Goal: Communication & Community: Answer question/provide support

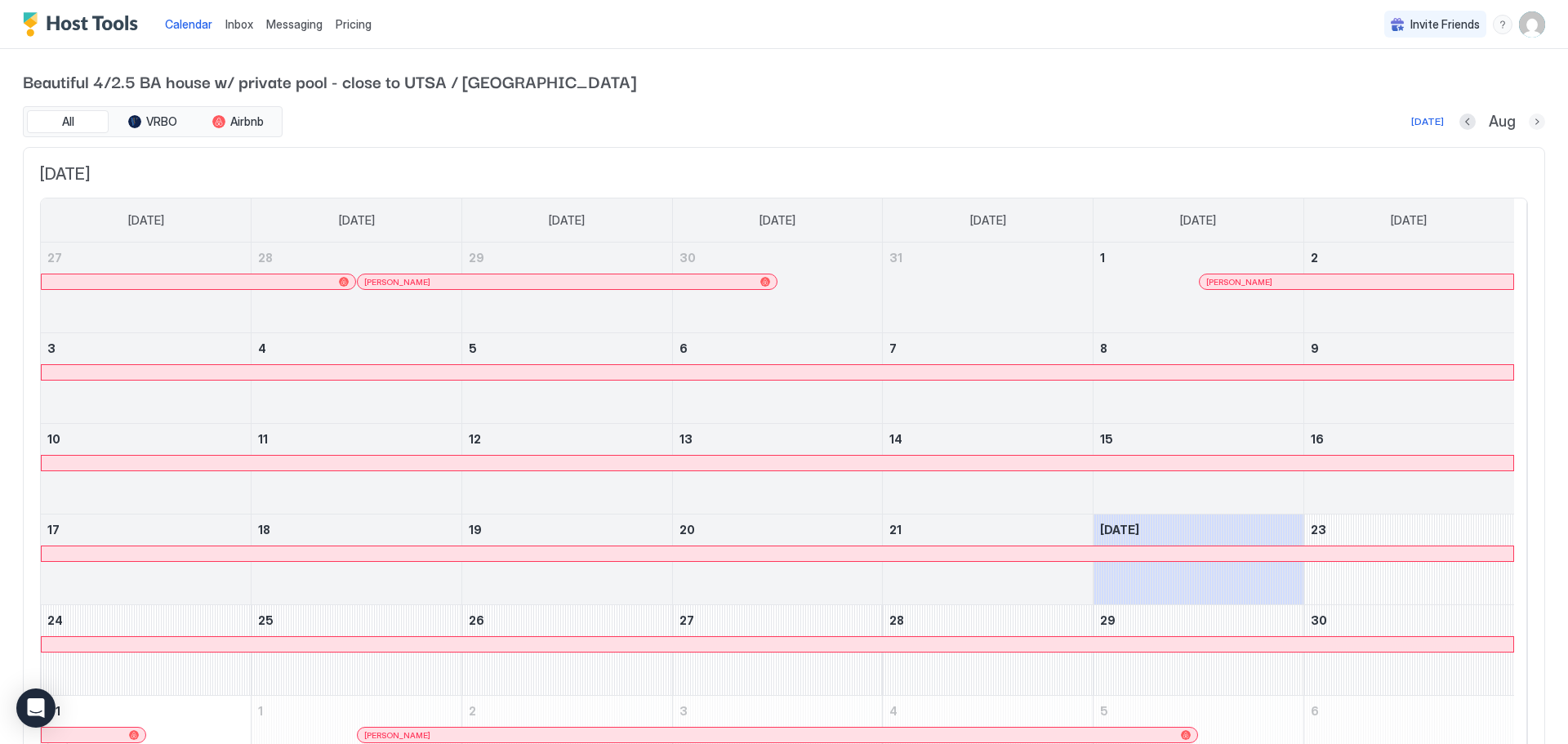
click at [1044, 123] on button "Next month" at bounding box center [1536, 122] width 17 height 17
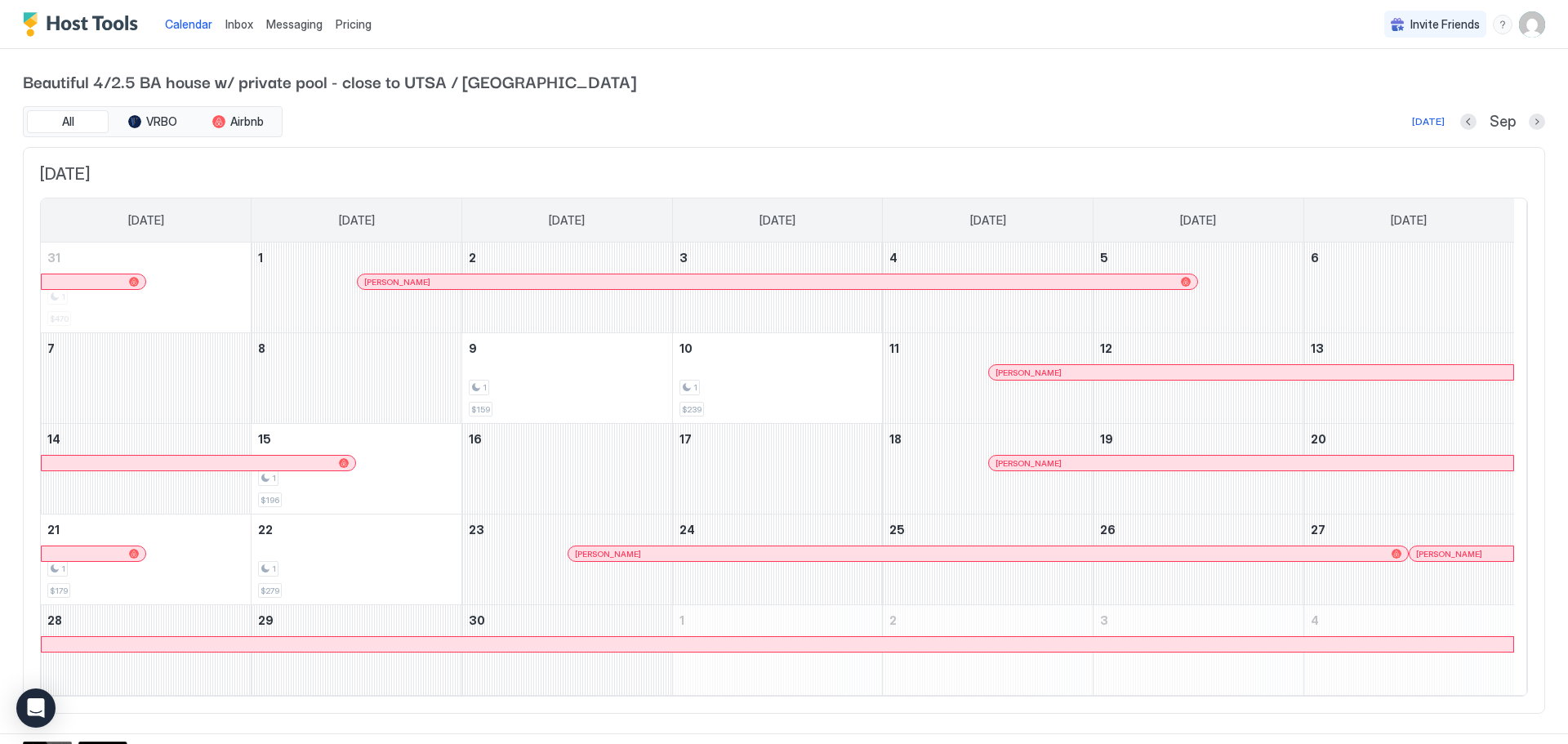
scroll to position [19, 0]
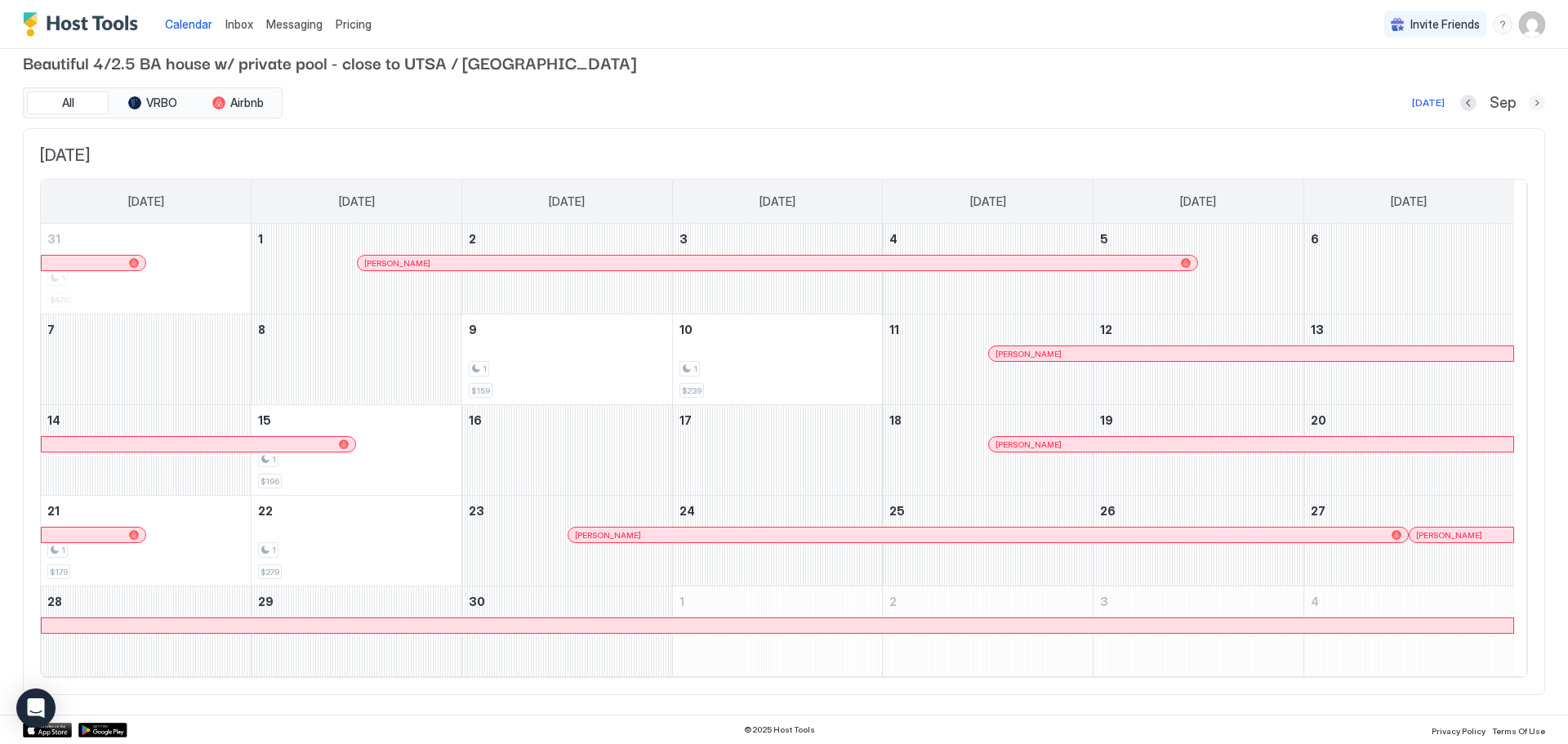
click at [1044, 103] on button "Next month" at bounding box center [1536, 102] width 17 height 17
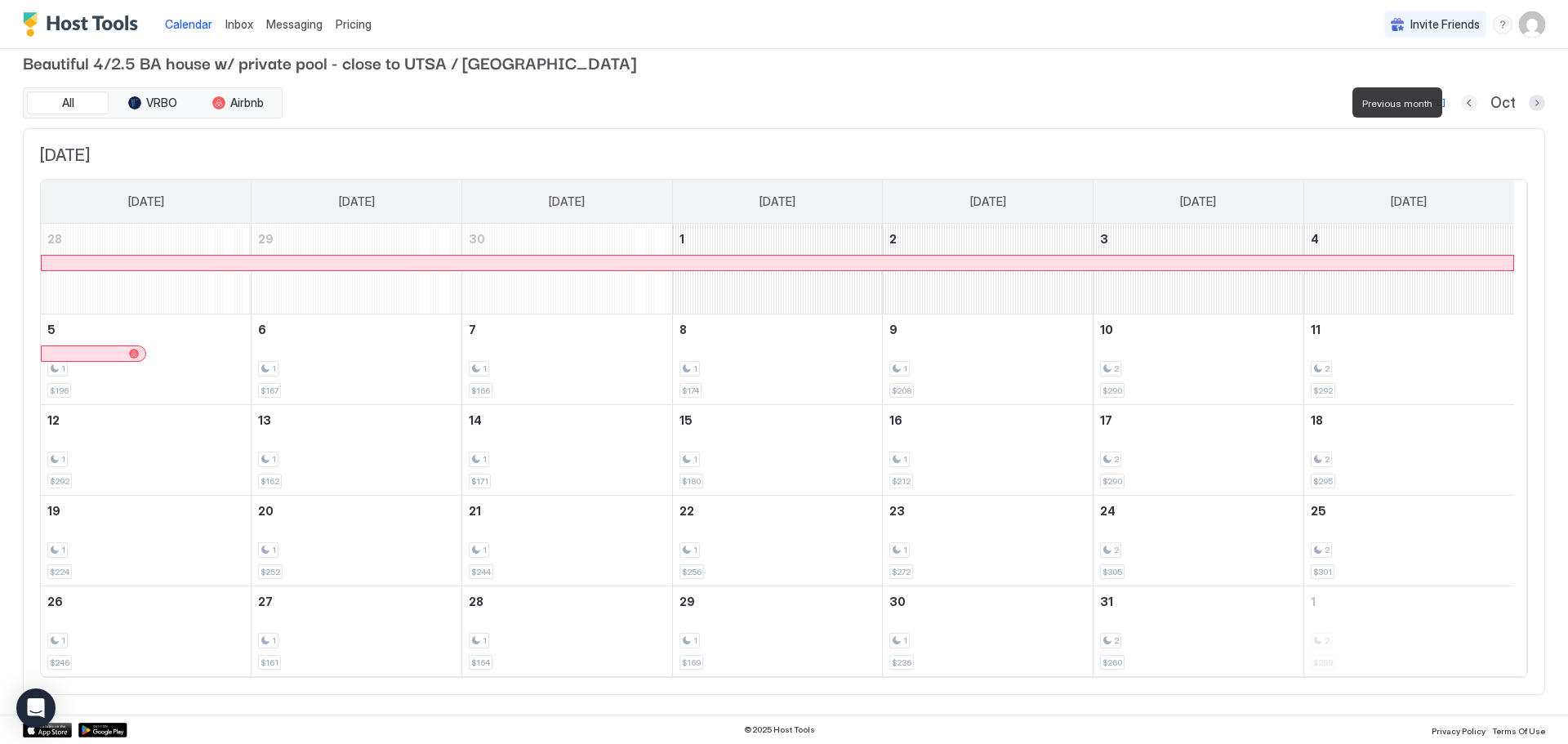
click at [1044, 105] on button "Previous month" at bounding box center [1469, 102] width 17 height 17
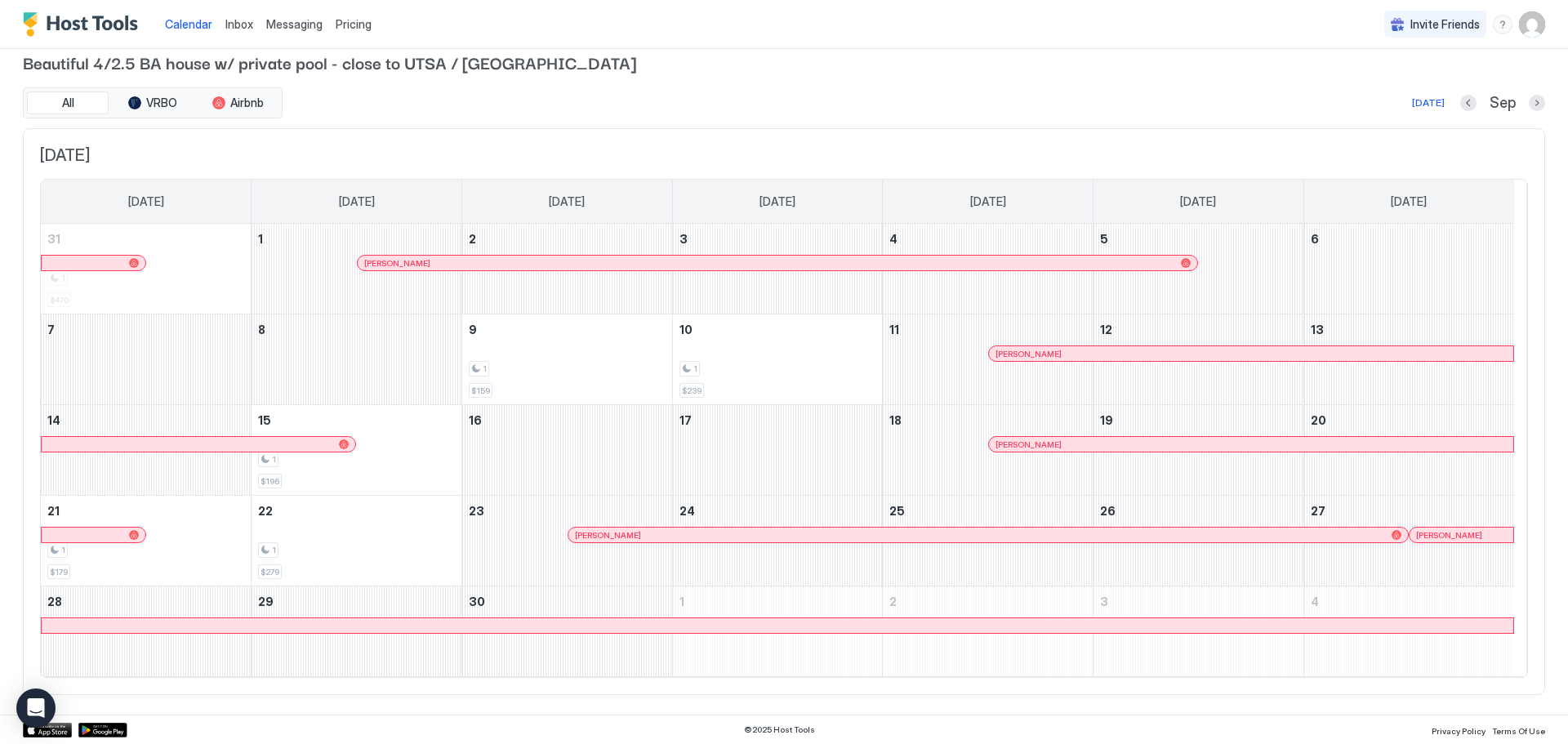
scroll to position [0, 0]
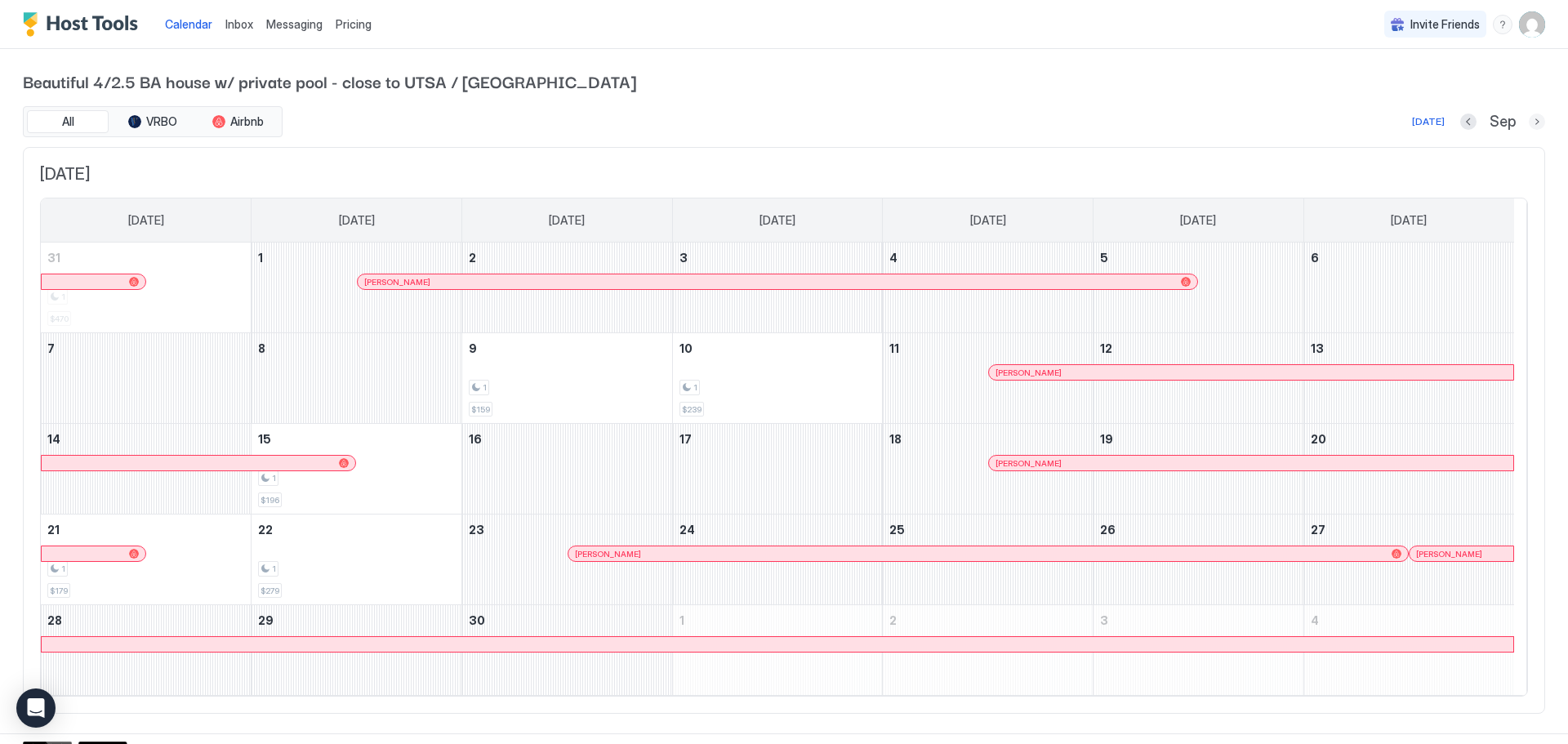
click at [1044, 124] on button "Next month" at bounding box center [1536, 122] width 17 height 17
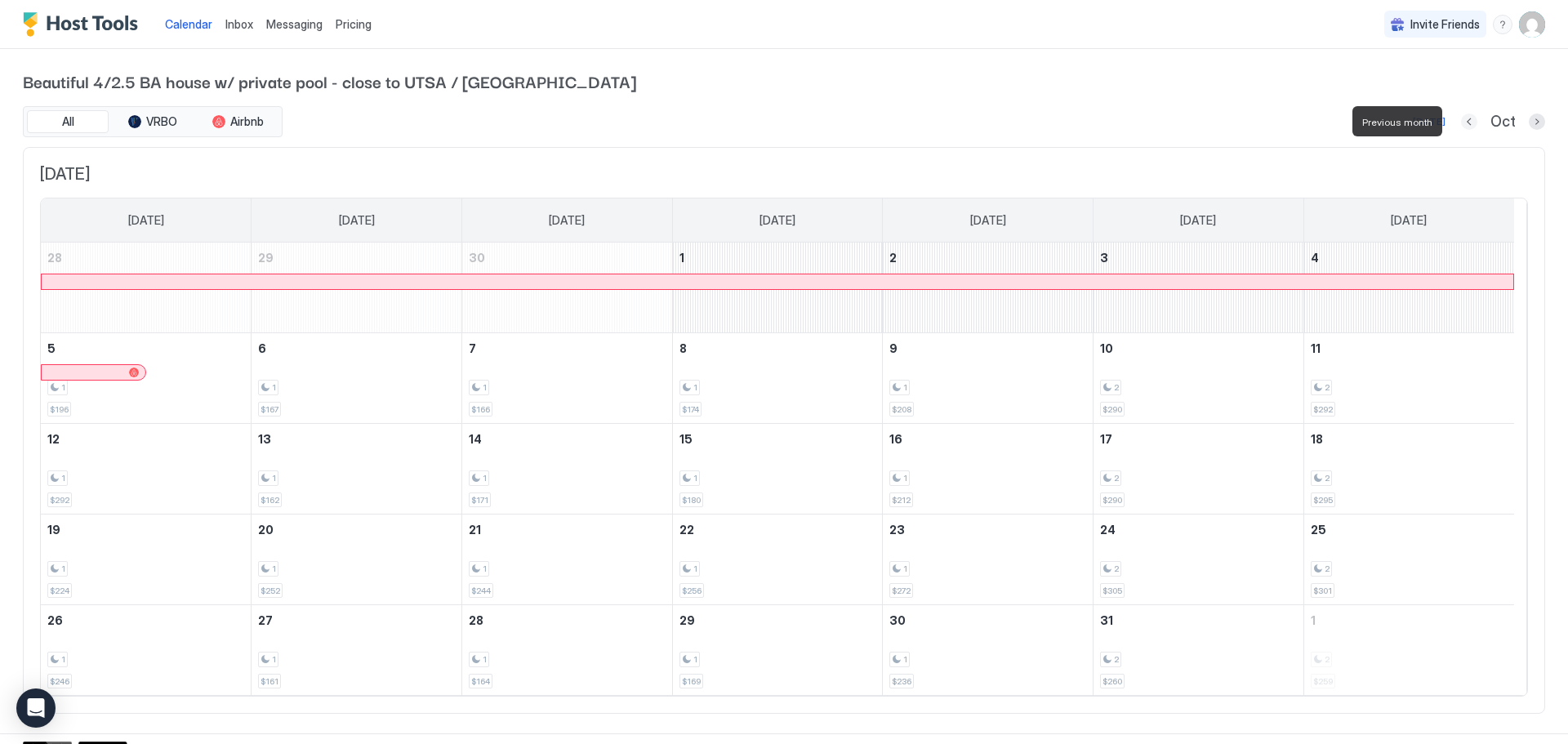
click at [1044, 124] on button "Previous month" at bounding box center [1469, 122] width 17 height 17
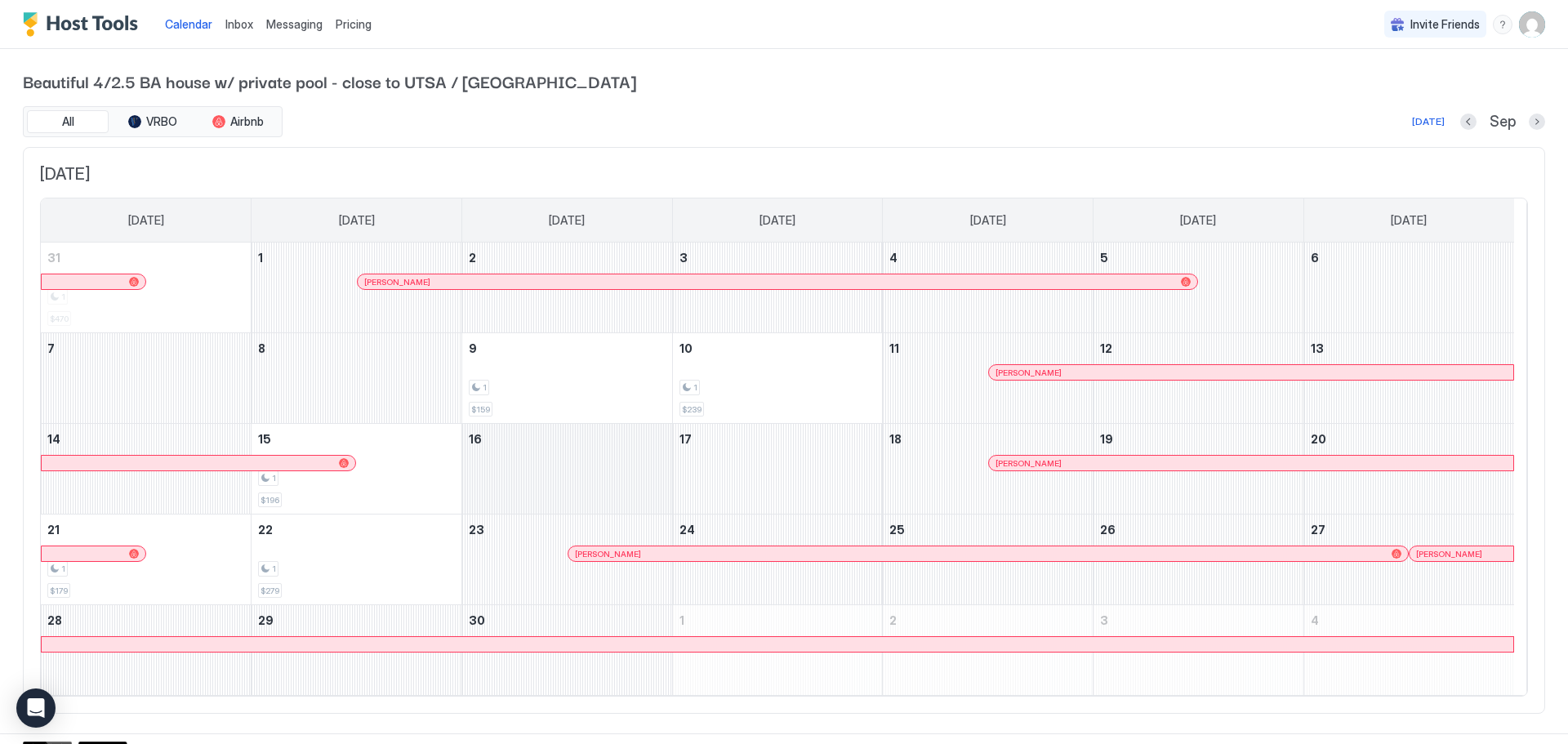
click at [581, 449] on div "September 16, 2025" at bounding box center [567, 469] width 210 height 90
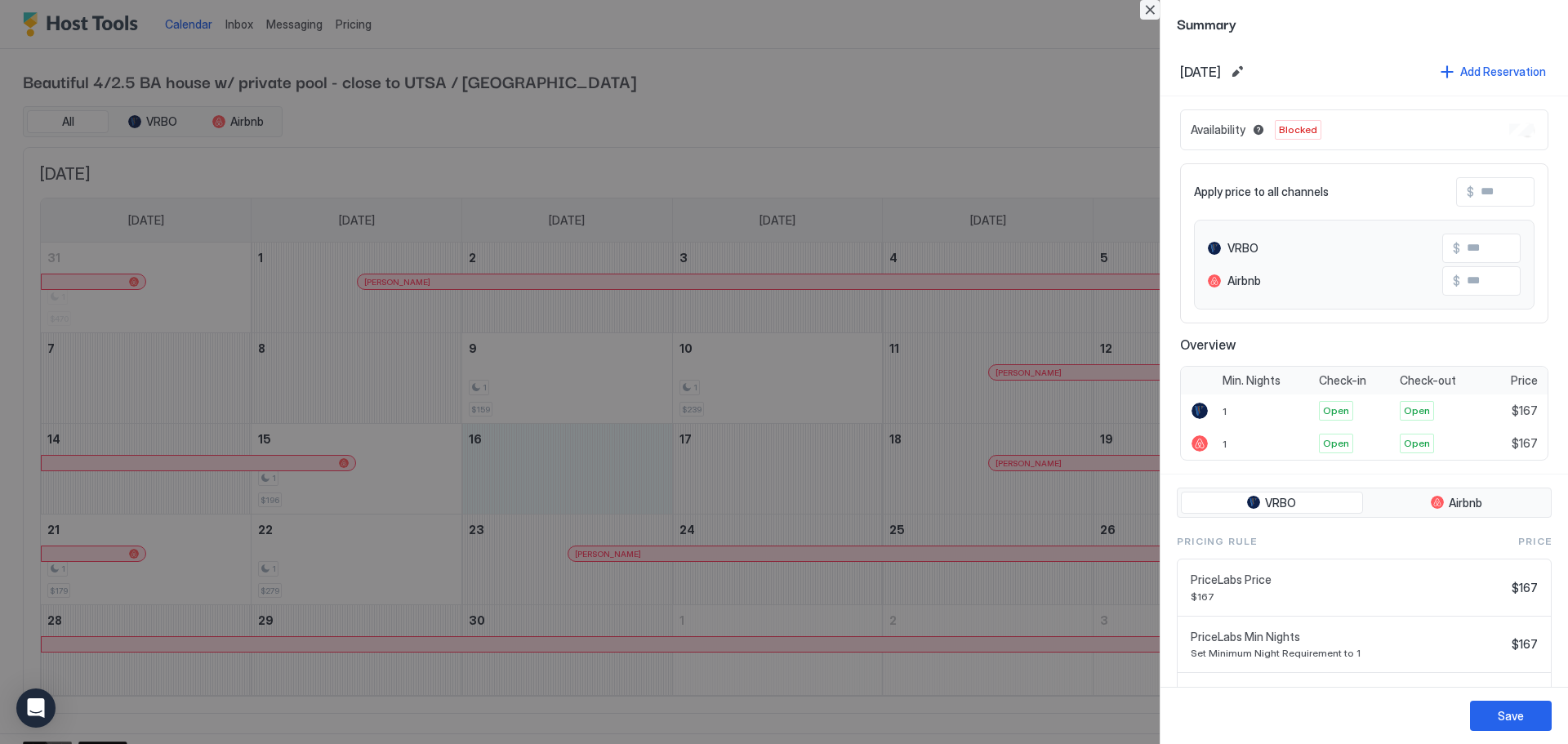
click at [1044, 16] on button "Close" at bounding box center [1150, 10] width 19 height 19
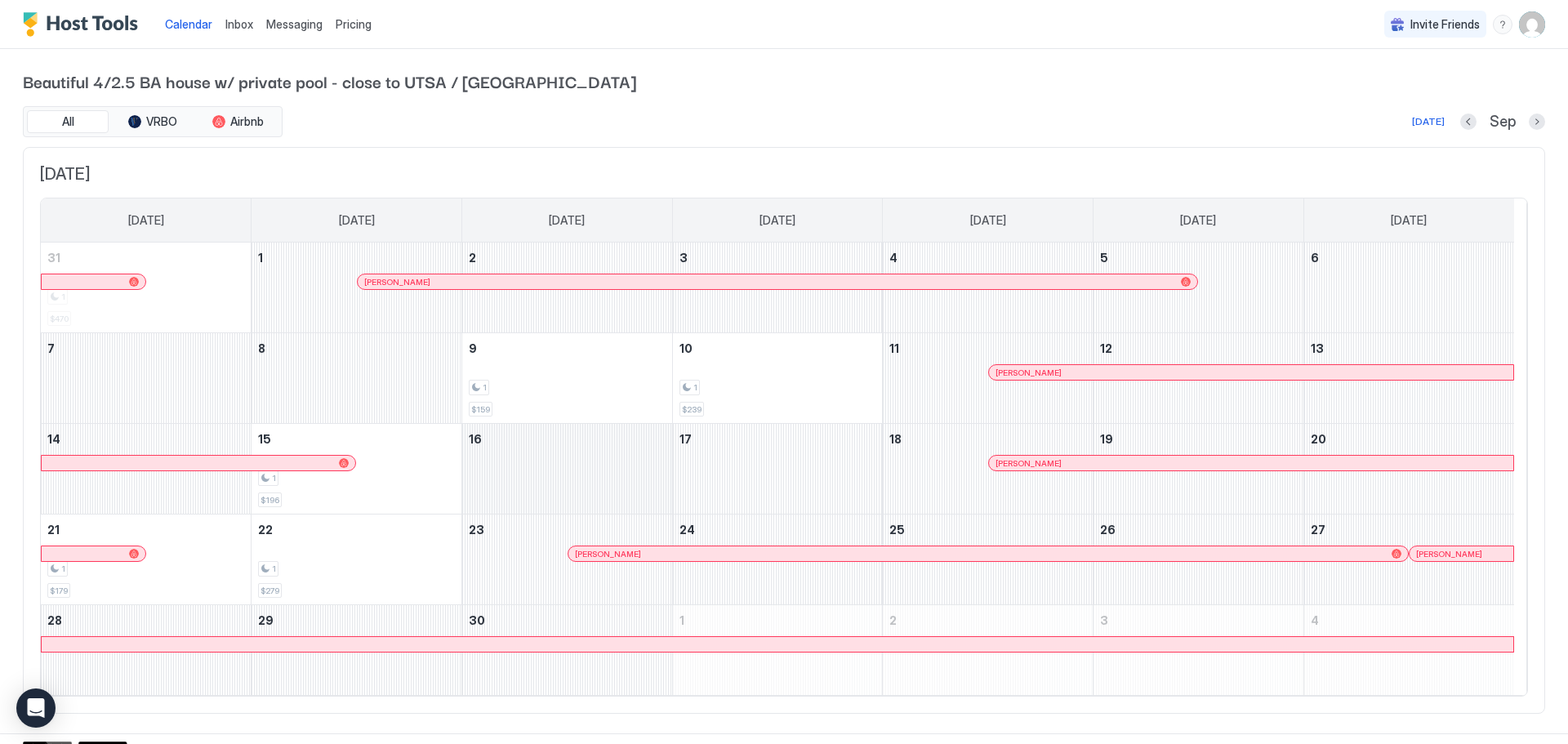
click at [622, 449] on div "September 16, 2025" at bounding box center [567, 469] width 210 height 90
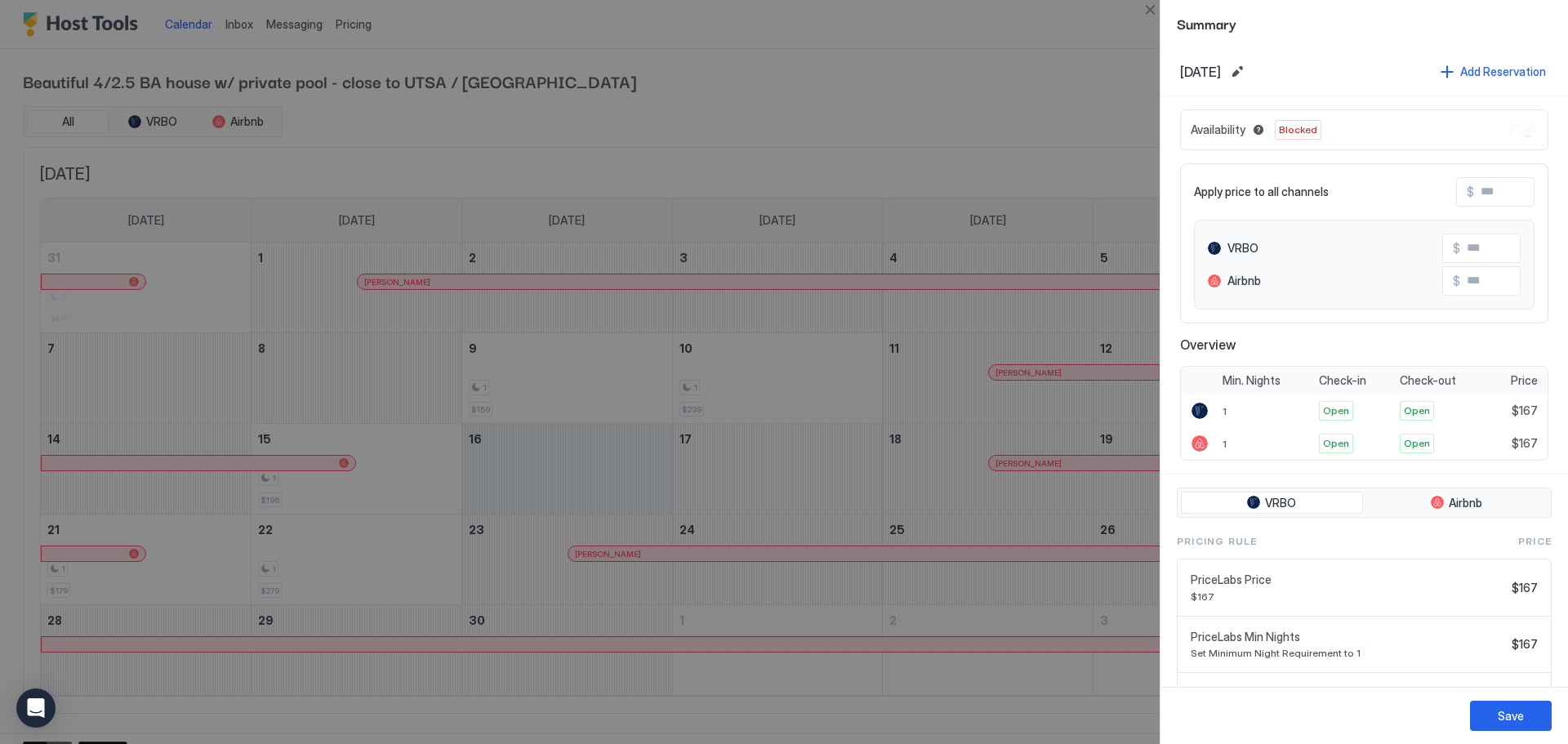
click at [768, 449] on div at bounding box center [784, 372] width 1568 height 744
click at [1044, 17] on button "Close" at bounding box center [1150, 10] width 19 height 19
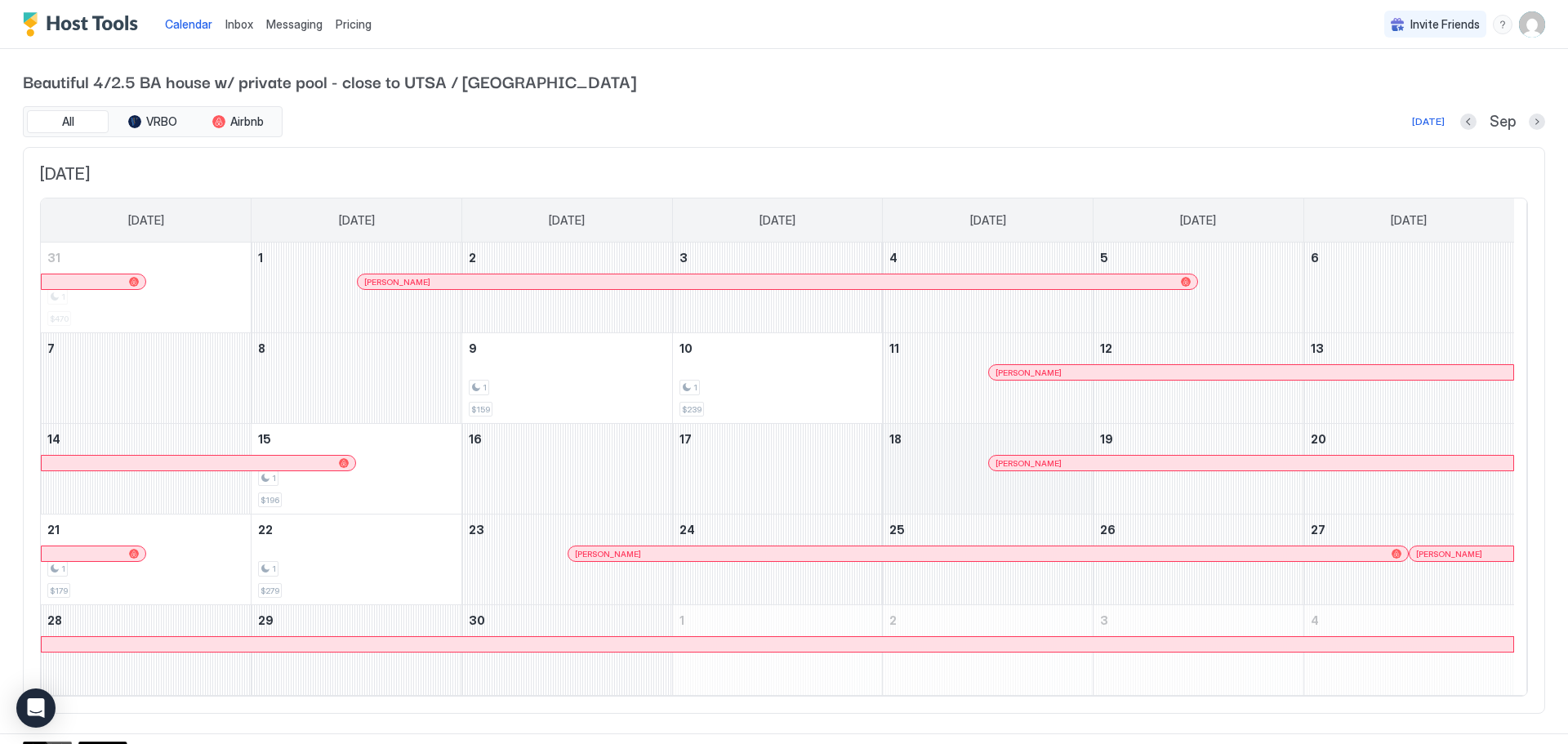
click at [948, 449] on div "September 18, 2025" at bounding box center [988, 469] width 210 height 90
click at [784, 449] on div "September 17, 2025" at bounding box center [778, 469] width 210 height 90
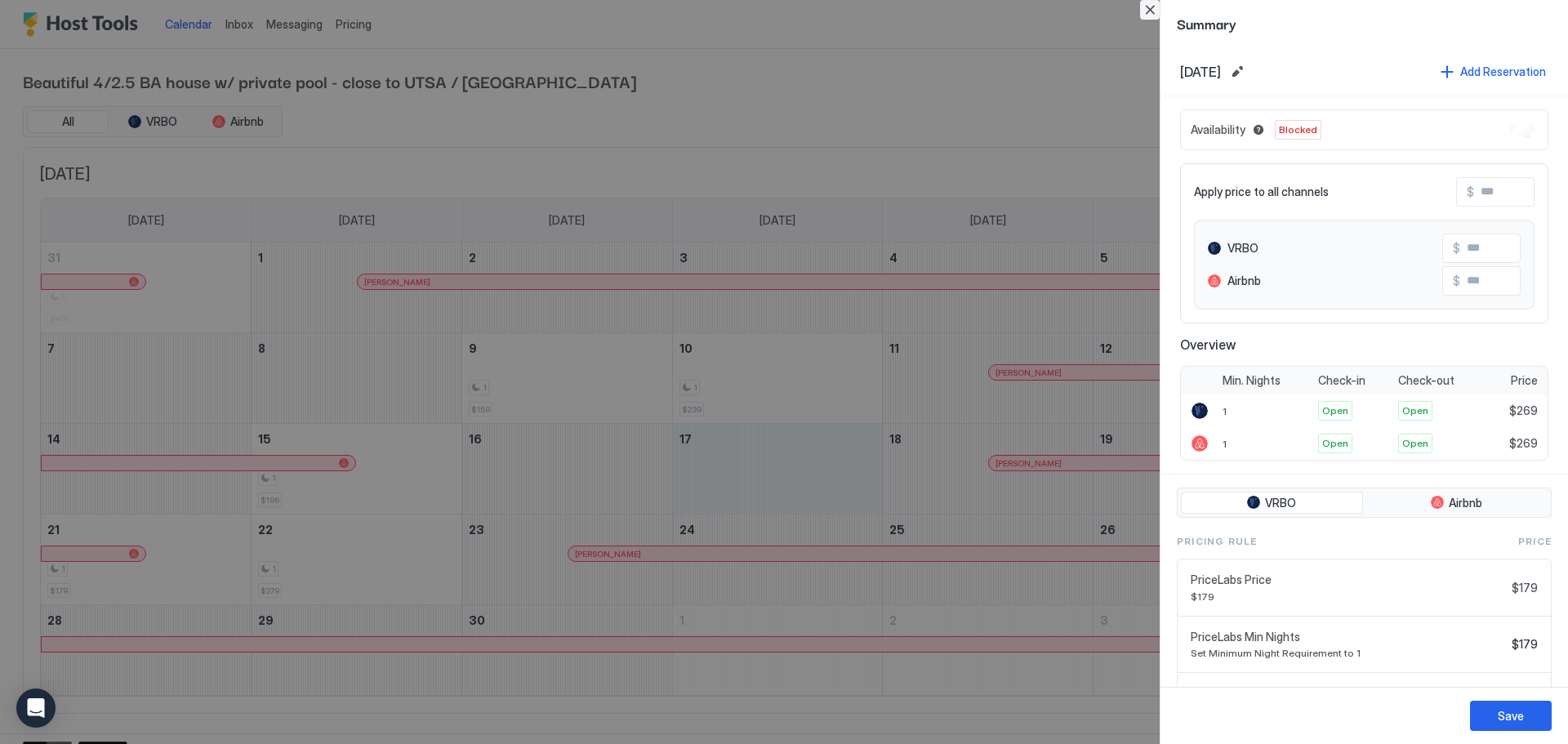
click at [1044, 11] on button "Close" at bounding box center [1150, 10] width 19 height 19
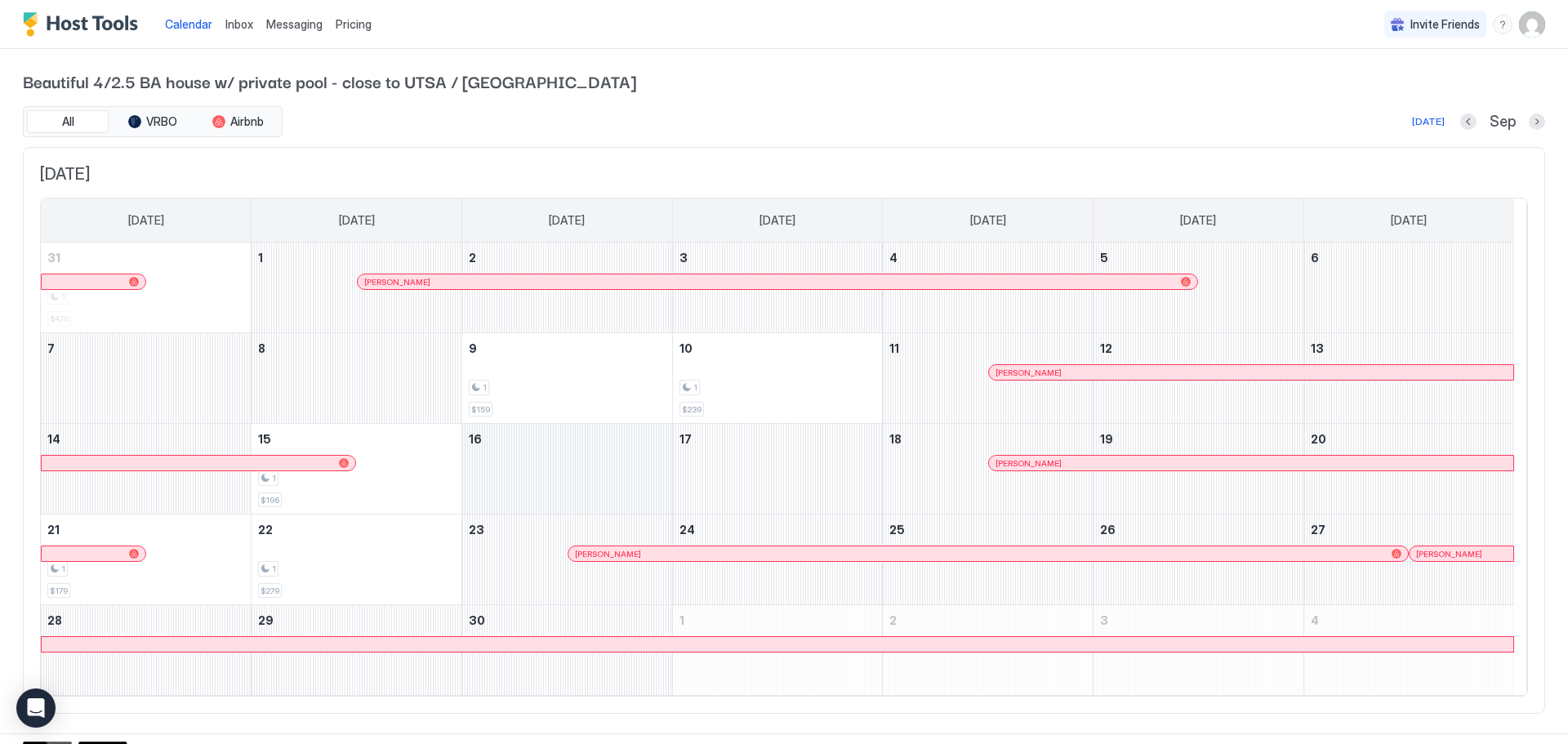
click at [556, 449] on div "September 16, 2025" at bounding box center [567, 469] width 210 height 90
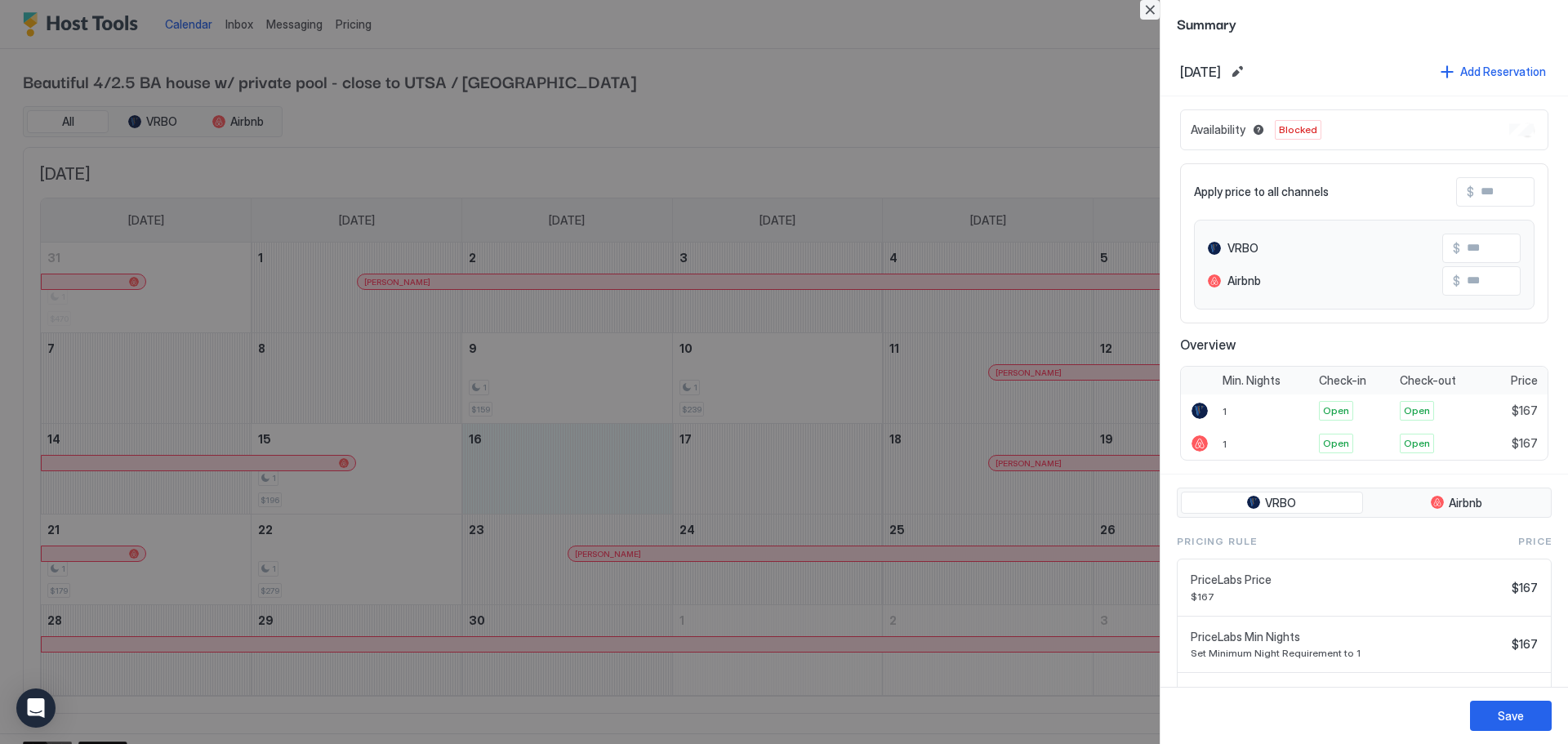
click at [1044, 14] on button "Close" at bounding box center [1150, 10] width 19 height 19
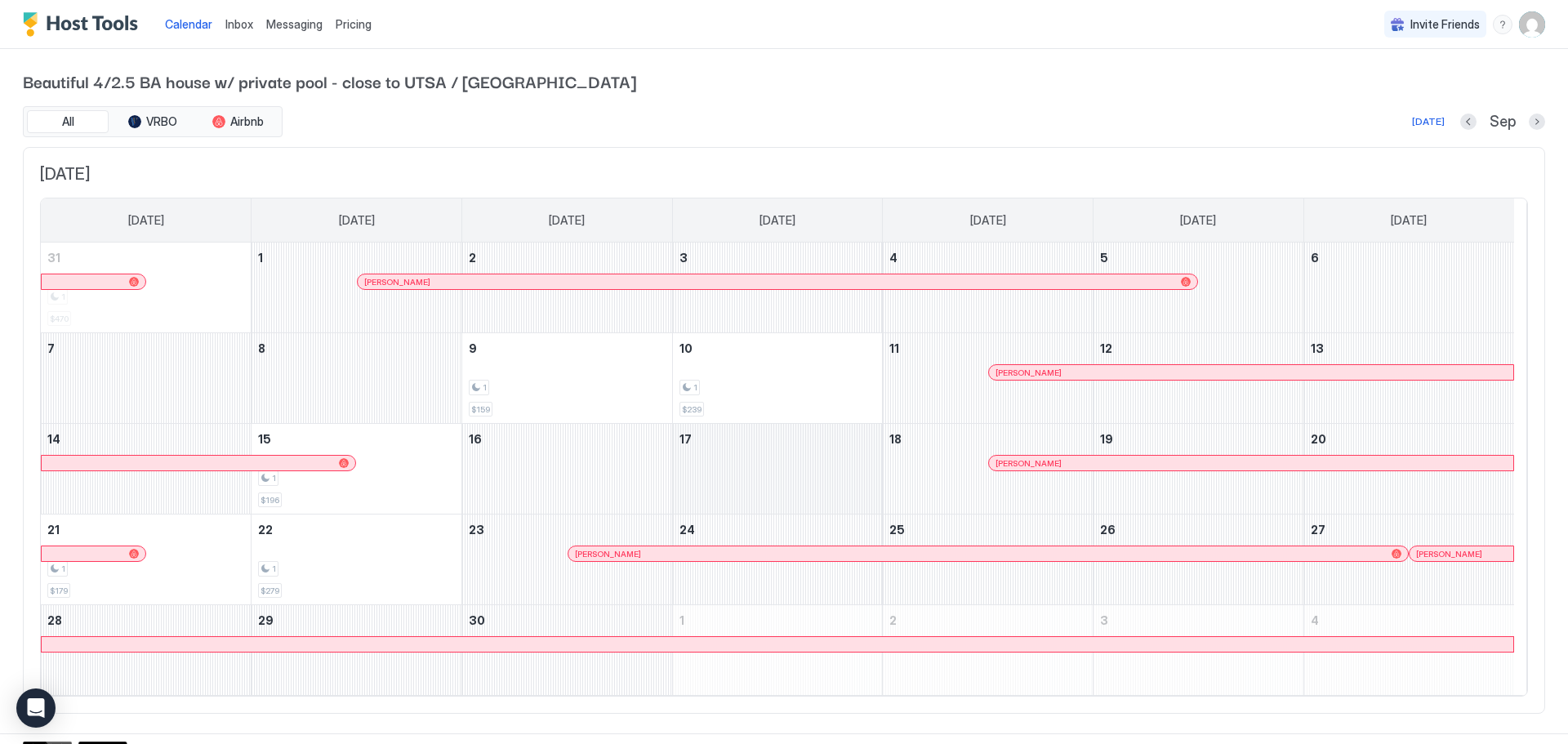
click at [756, 449] on div "September 17, 2025" at bounding box center [778, 469] width 210 height 90
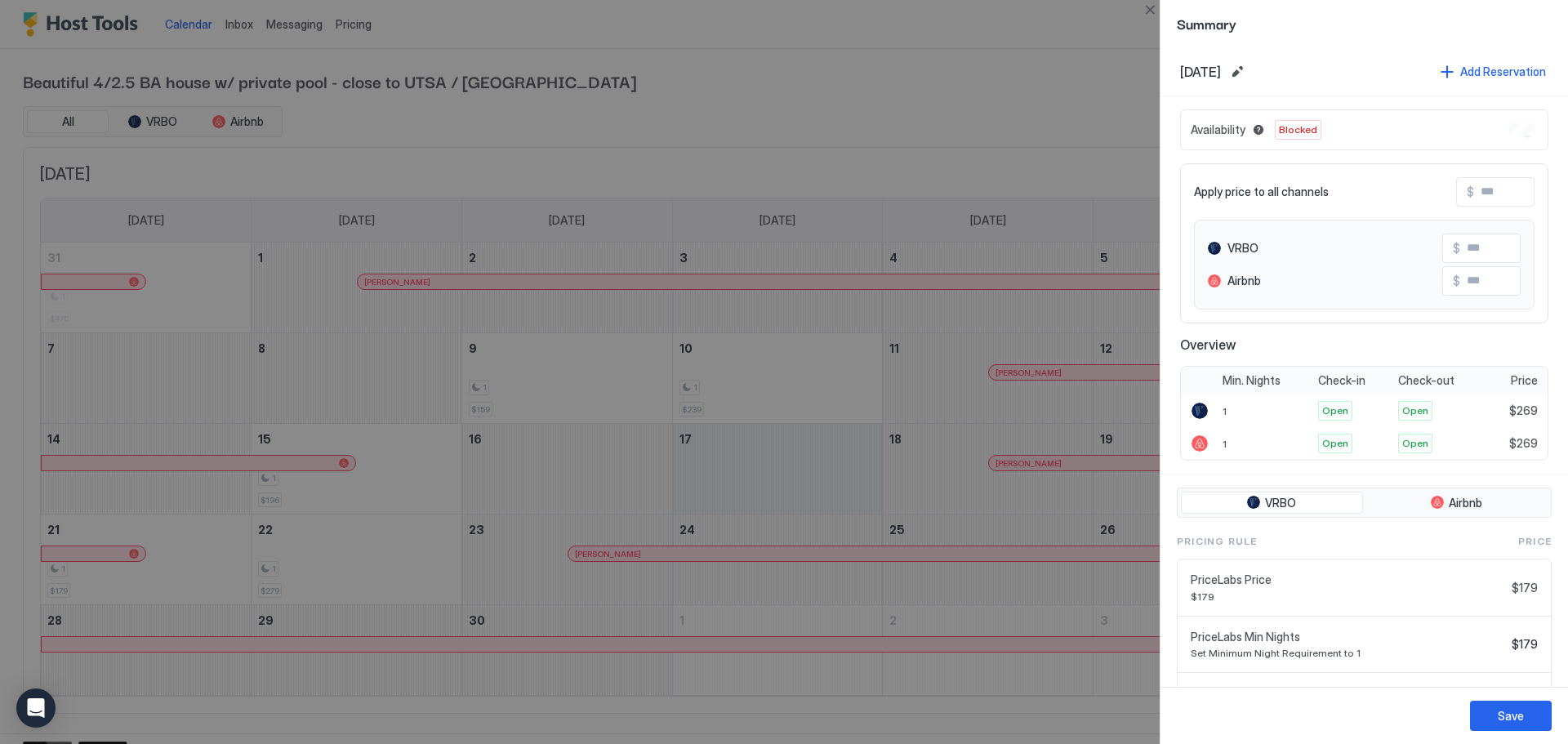
click at [610, 449] on div at bounding box center [784, 372] width 1568 height 744
click at [576, 449] on div at bounding box center [784, 372] width 1568 height 744
click at [1044, 71] on button "Edit date range" at bounding box center [1237, 71] width 19 height 19
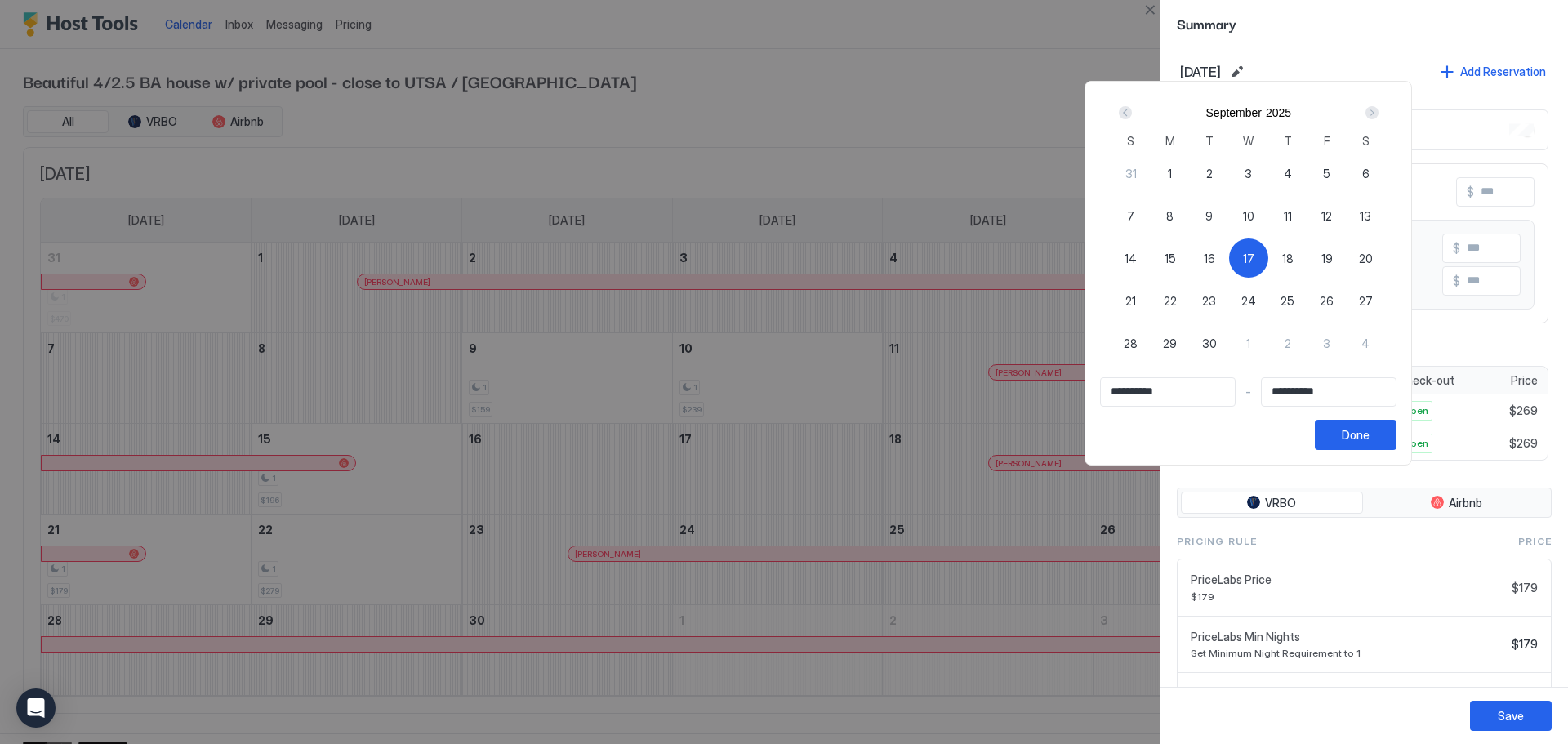
click at [1044, 264] on span "16" at bounding box center [1209, 257] width 11 height 17
type input "**********"
click at [1044, 437] on div "Done" at bounding box center [1355, 434] width 27 height 17
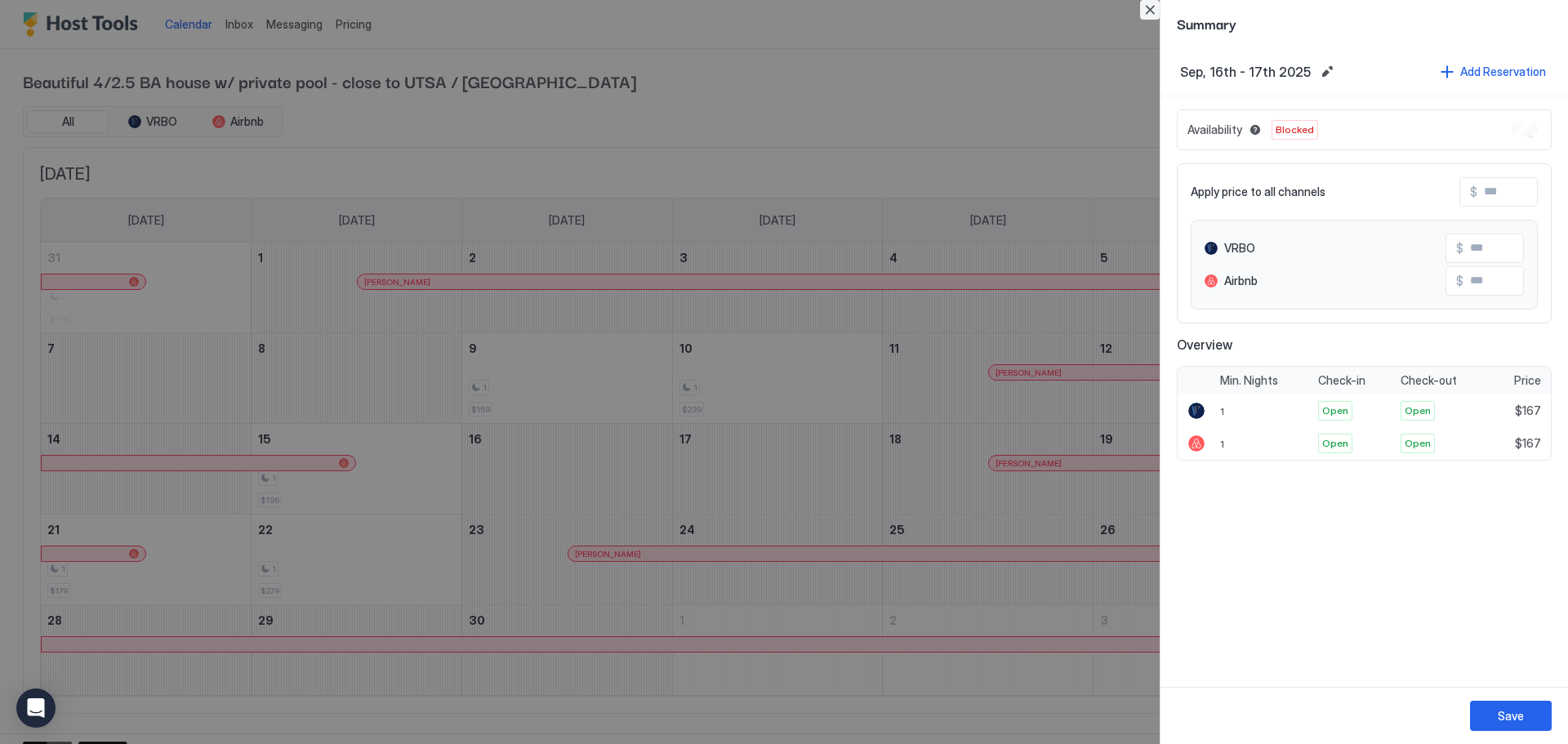
click at [1044, 9] on button "Close" at bounding box center [1150, 10] width 19 height 19
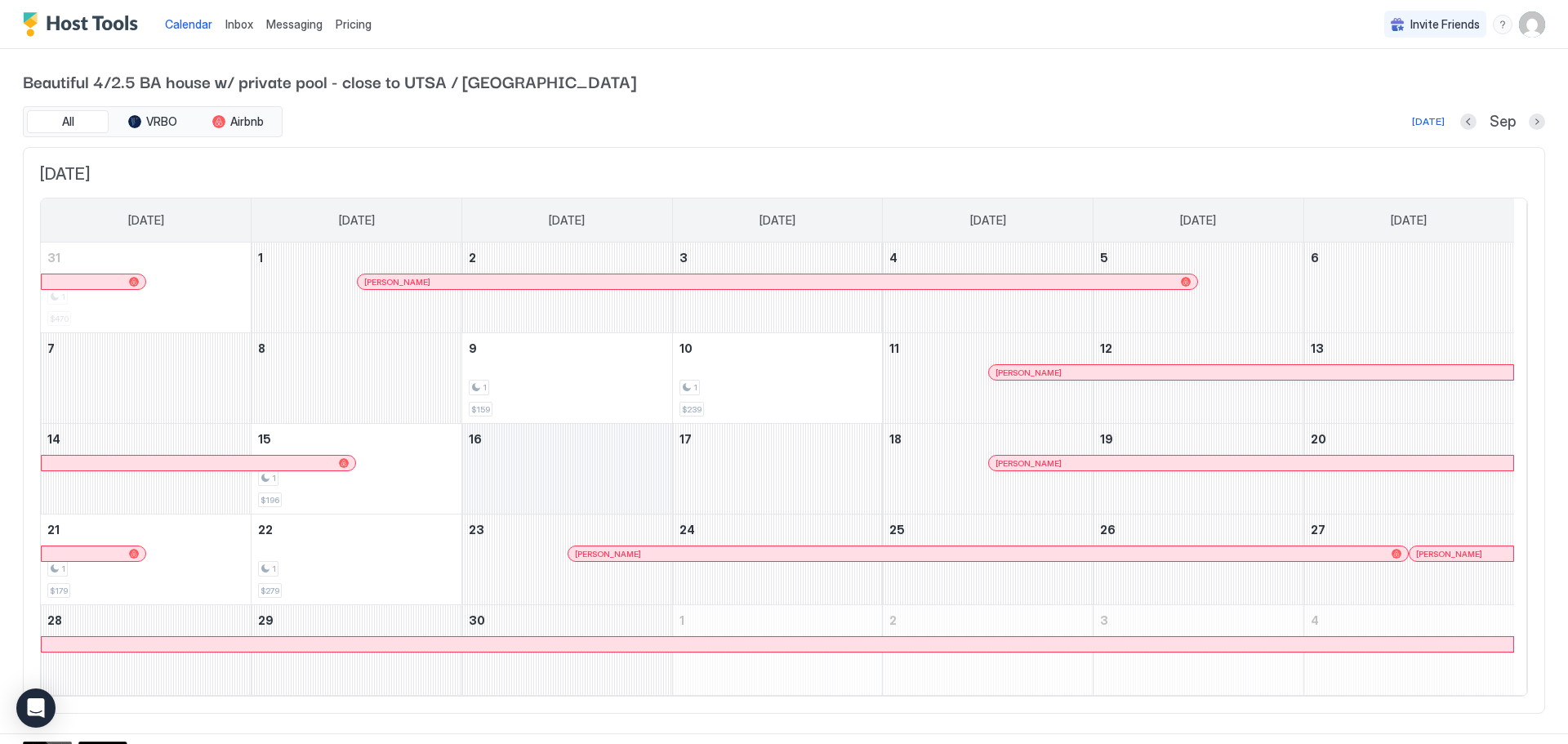
click at [571, 449] on div "September 16, 2025" at bounding box center [567, 469] width 210 height 90
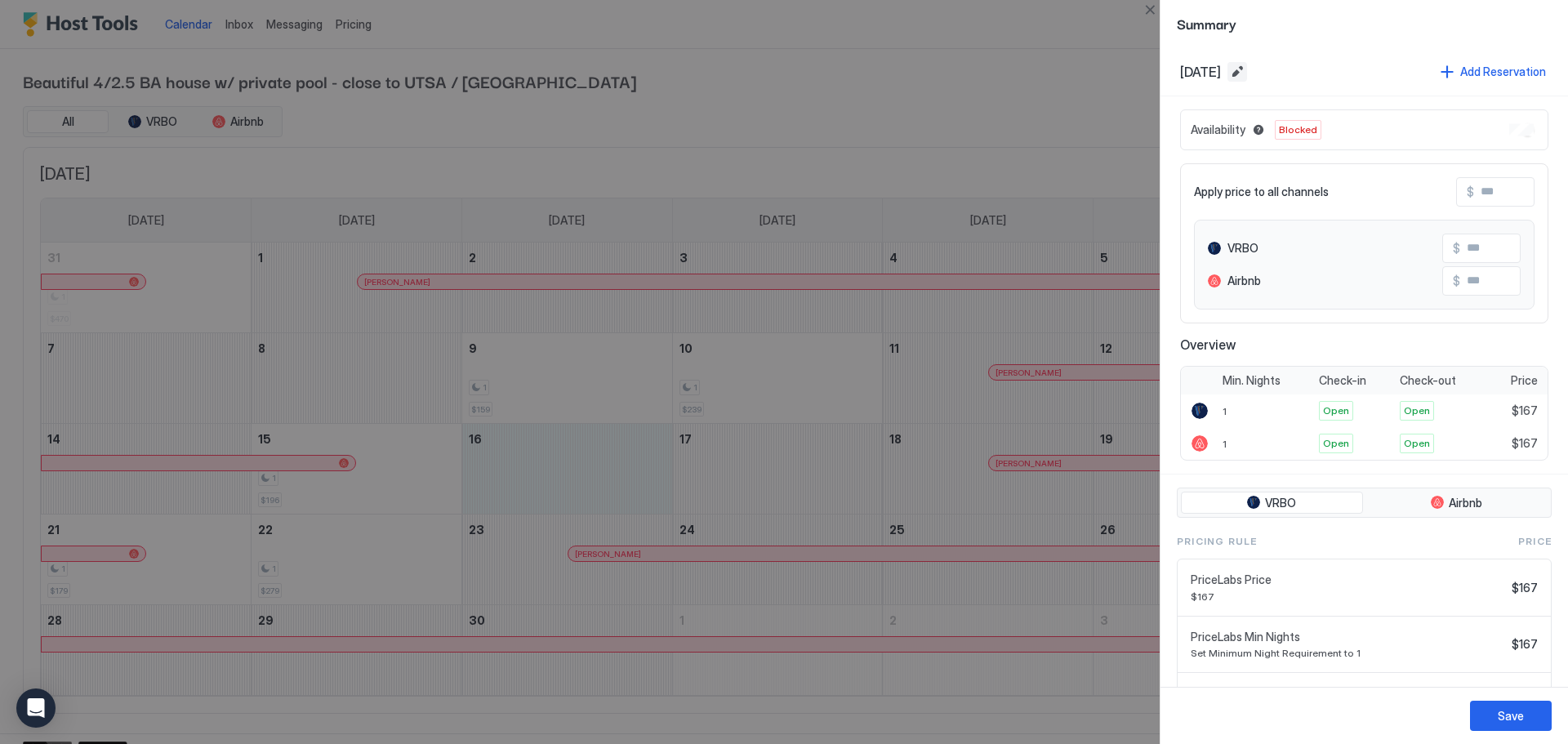
click at [1044, 77] on button "Edit date range" at bounding box center [1237, 71] width 19 height 19
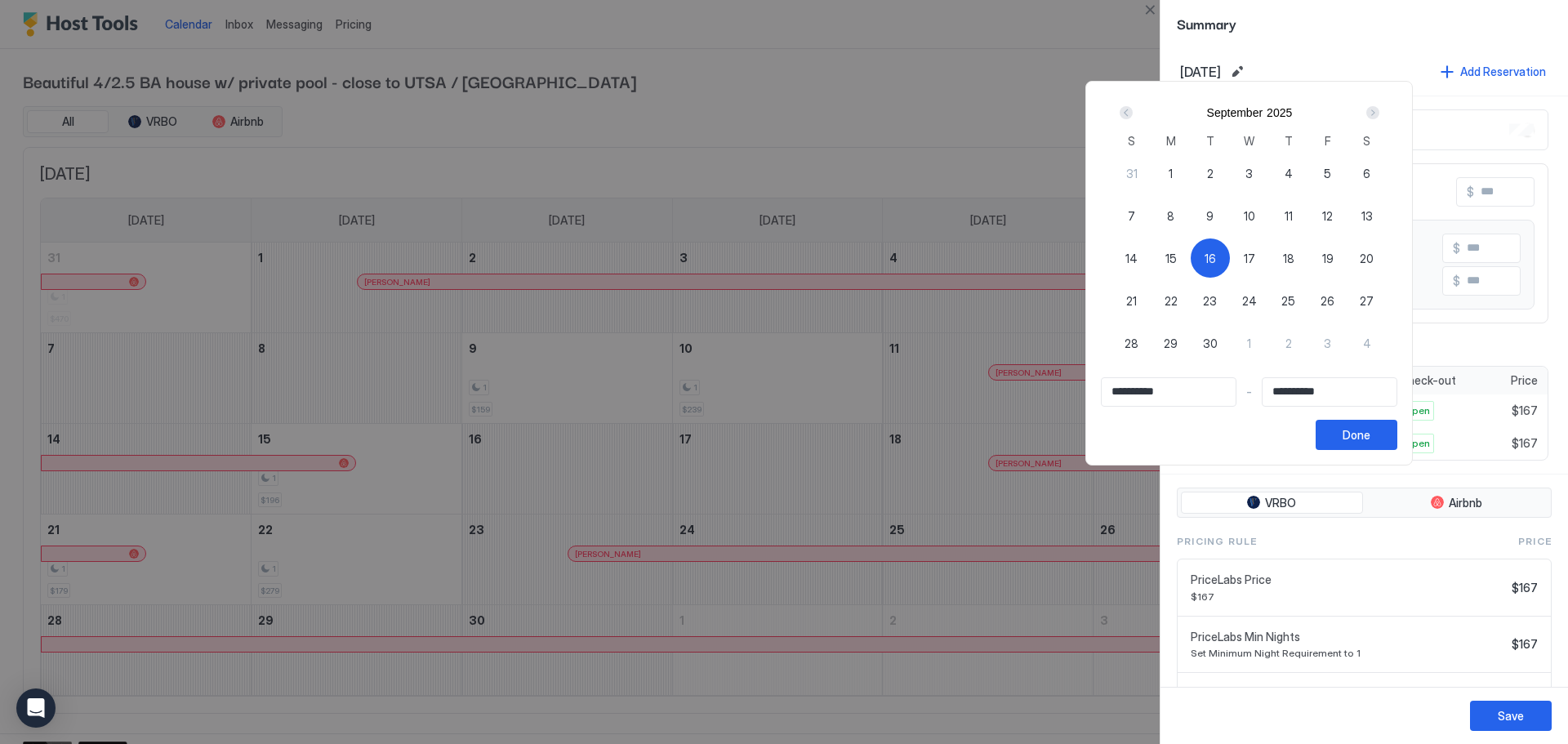
click at [1044, 262] on span "18" at bounding box center [1288, 257] width 11 height 17
type input "**********"
click at [1044, 262] on span "16" at bounding box center [1210, 257] width 11 height 17
type input "**********"
click at [1044, 259] on div "17" at bounding box center [1250, 257] width 39 height 39
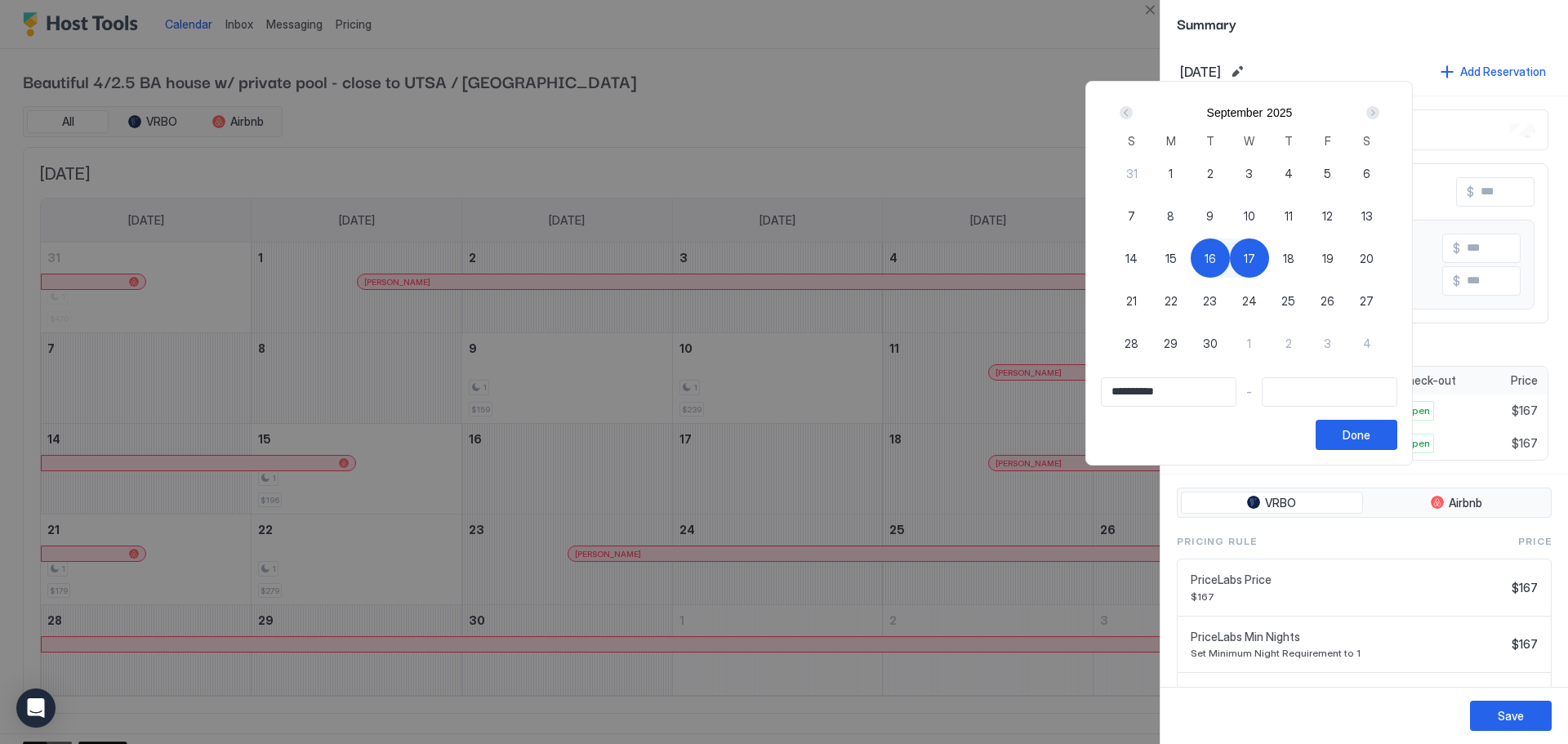
type input "**********"
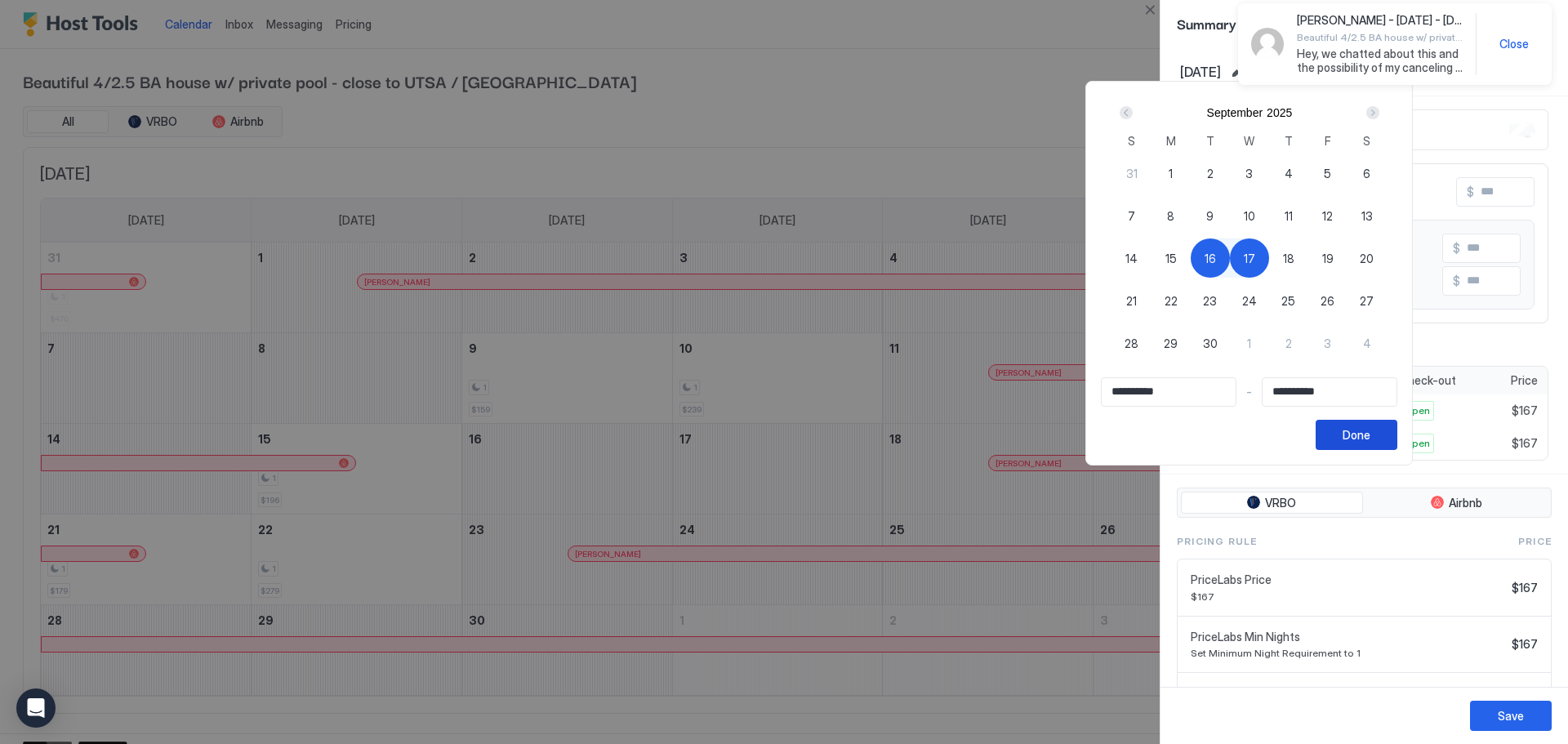
click at [1044, 429] on div "Done" at bounding box center [1355, 434] width 27 height 17
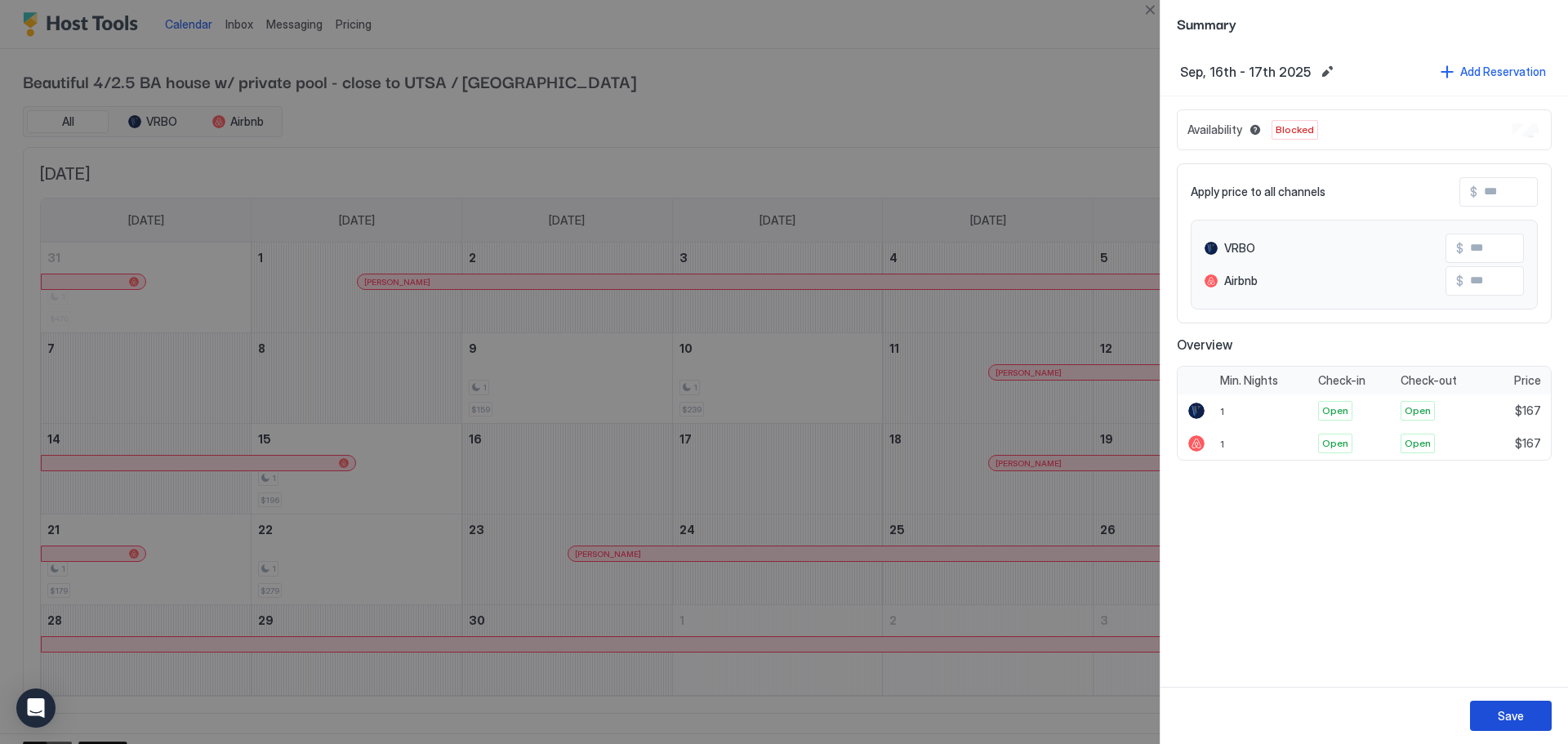
click at [1044, 449] on button "Save" at bounding box center [1511, 716] width 82 height 30
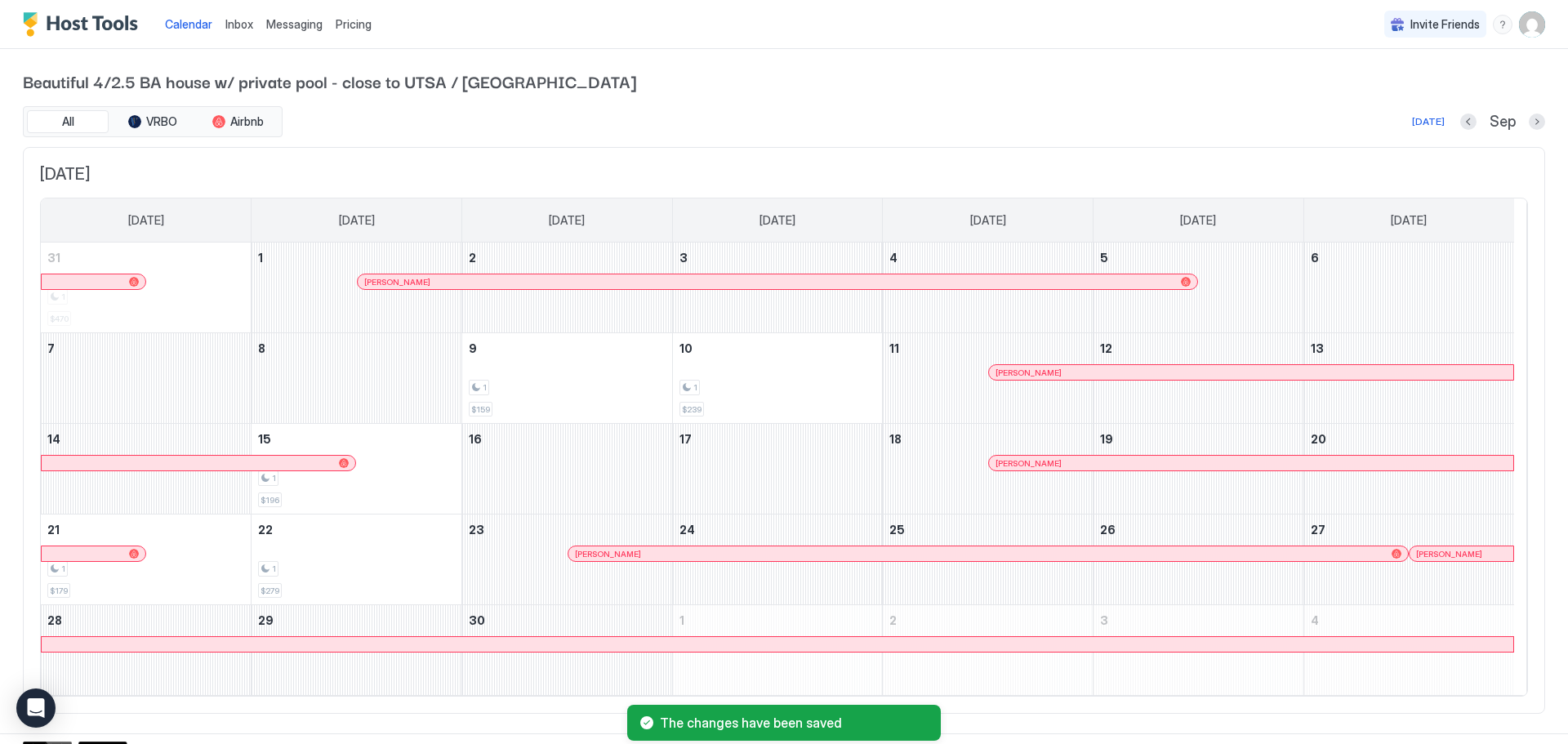
click at [235, 26] on span "Inbox" at bounding box center [239, 24] width 27 height 14
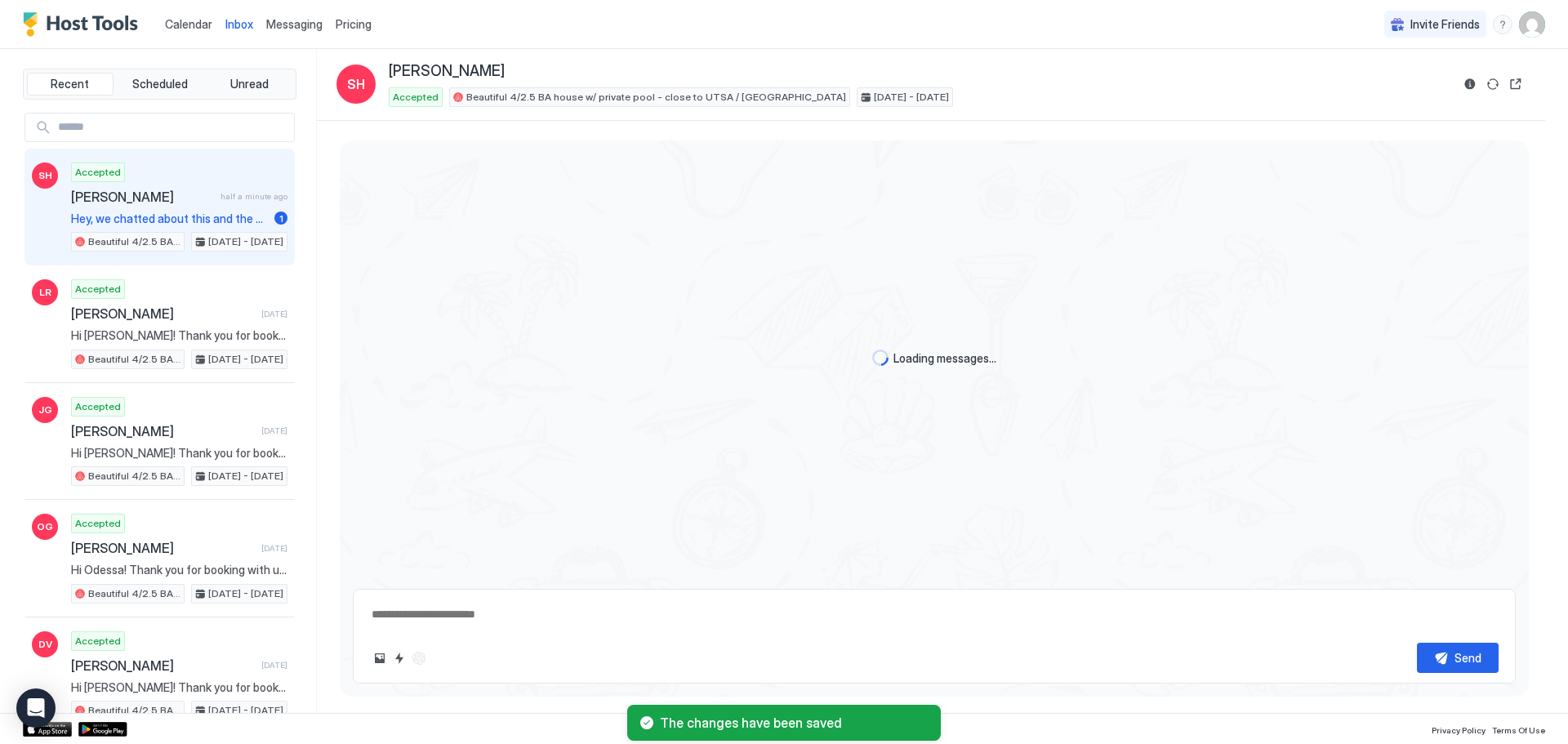
click at [295, 28] on span "Messaging" at bounding box center [295, 24] width 56 height 14
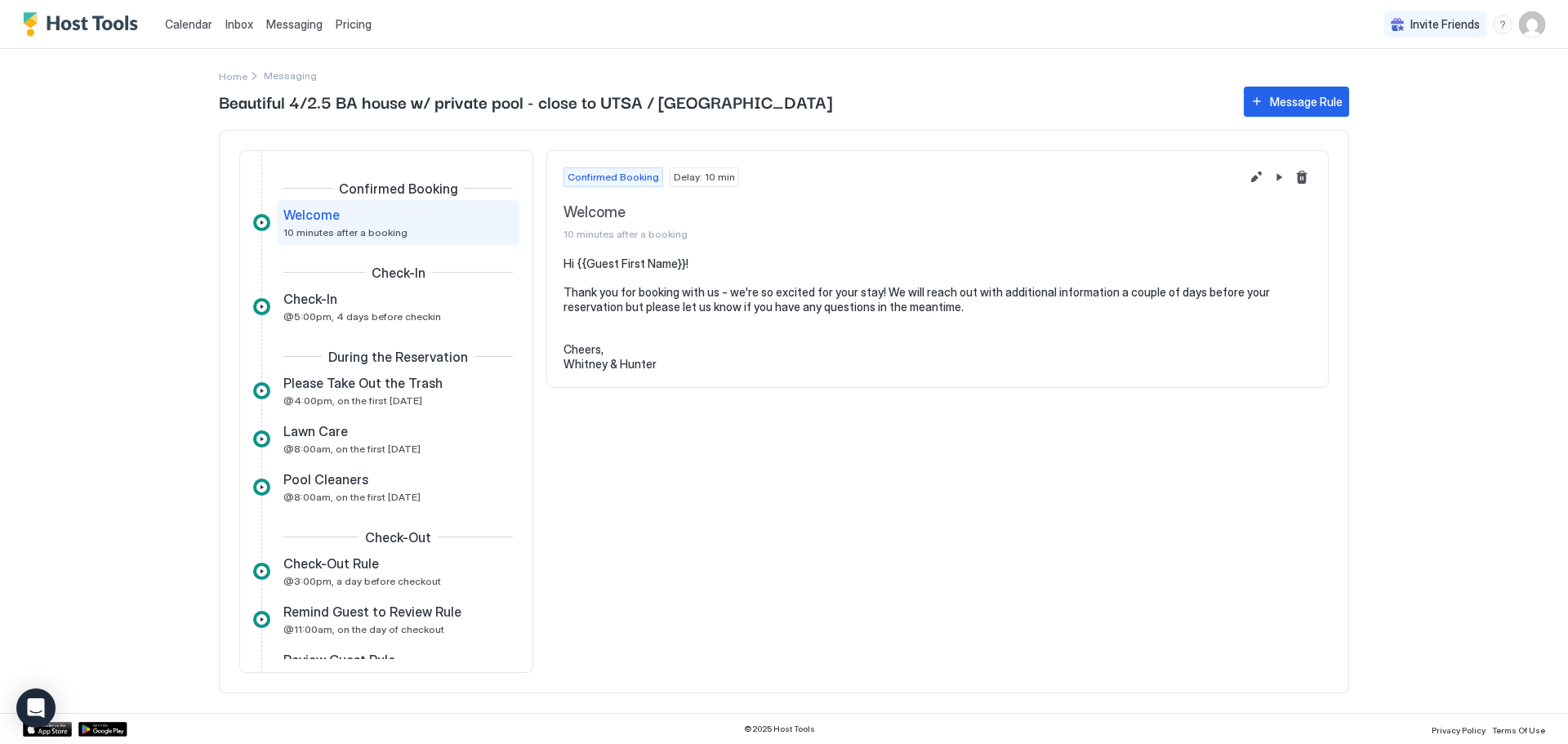
click at [226, 26] on span "Inbox" at bounding box center [239, 24] width 27 height 14
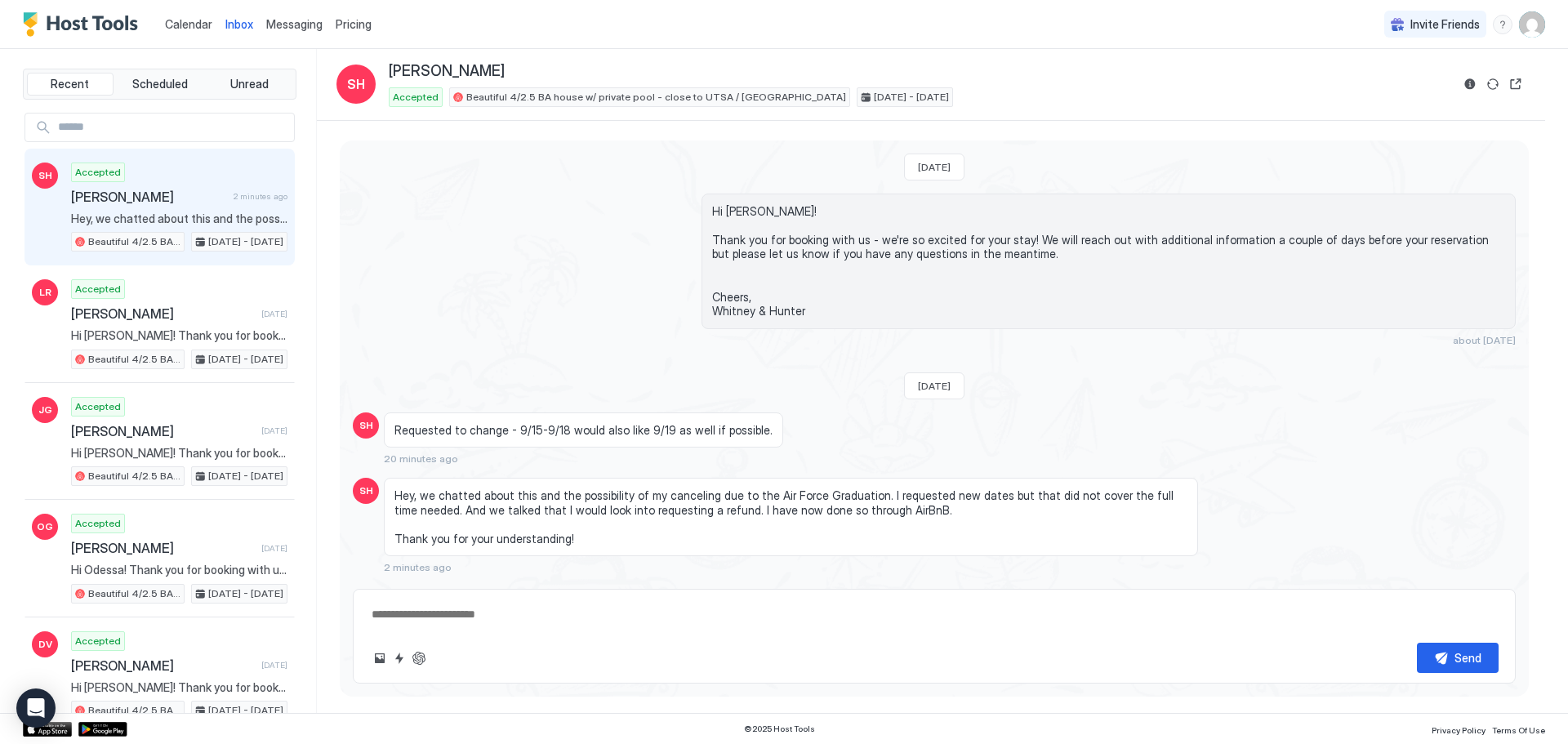
scroll to position [33, 0]
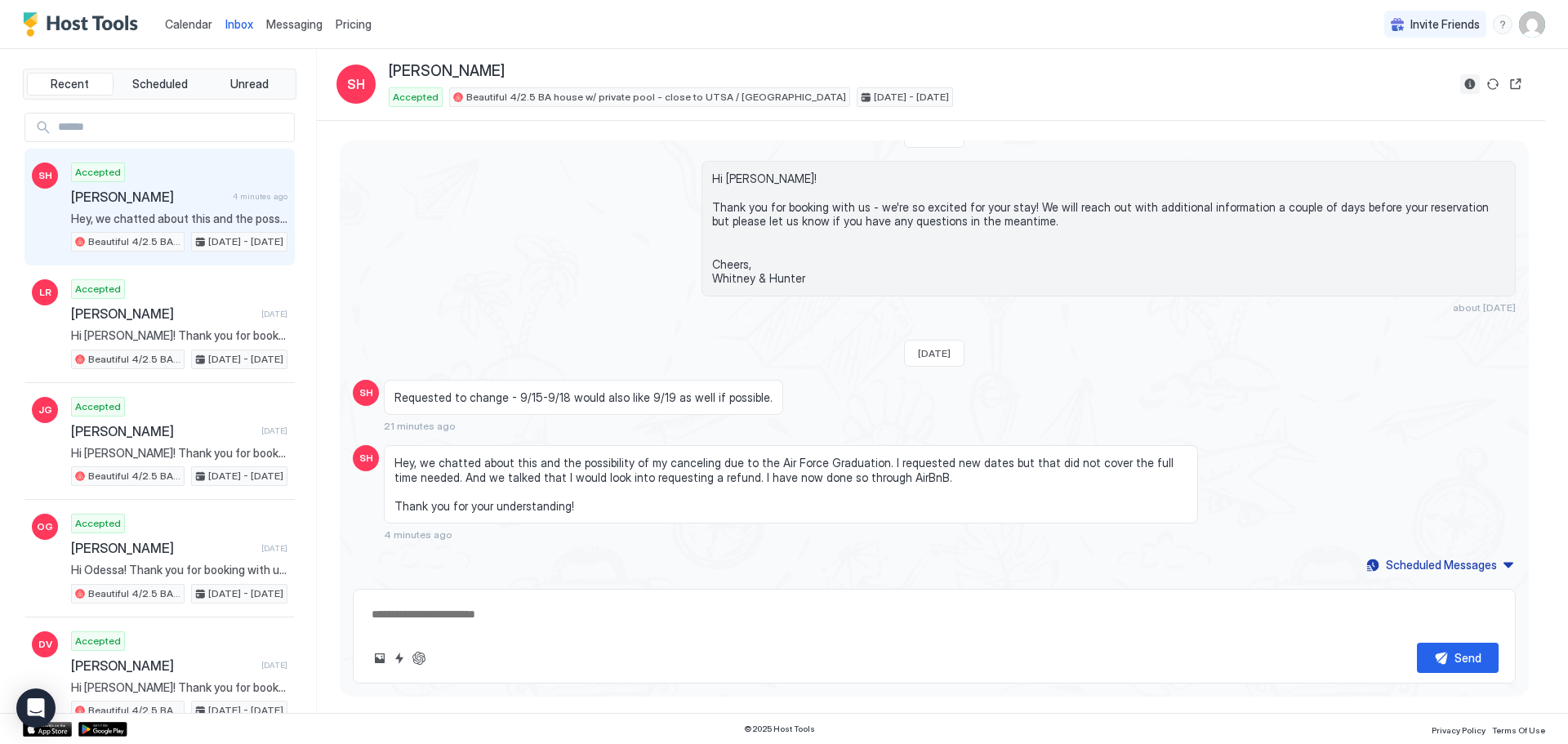
click at [1044, 87] on button "Reservation information" at bounding box center [1470, 84] width 19 height 19
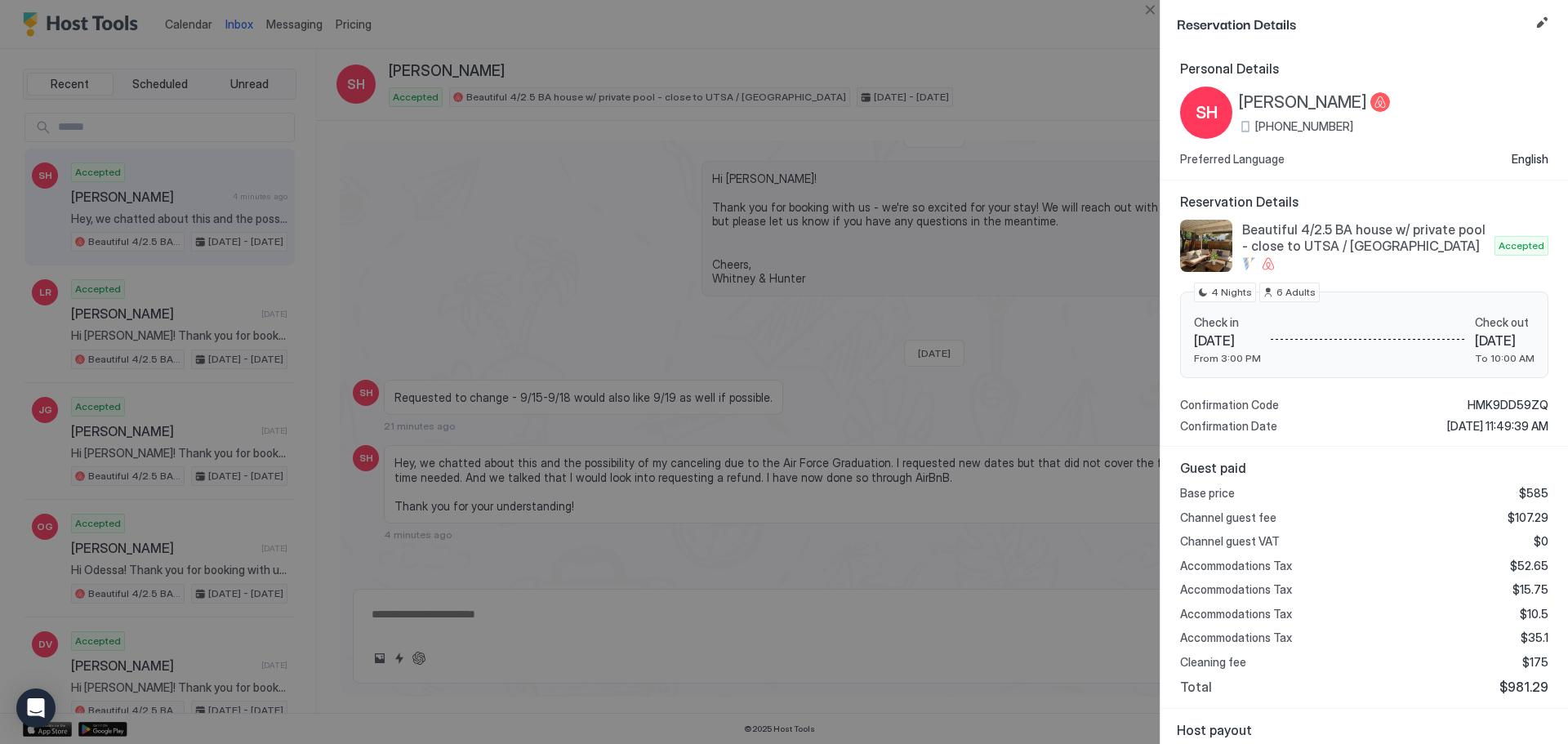
scroll to position [130, 0]
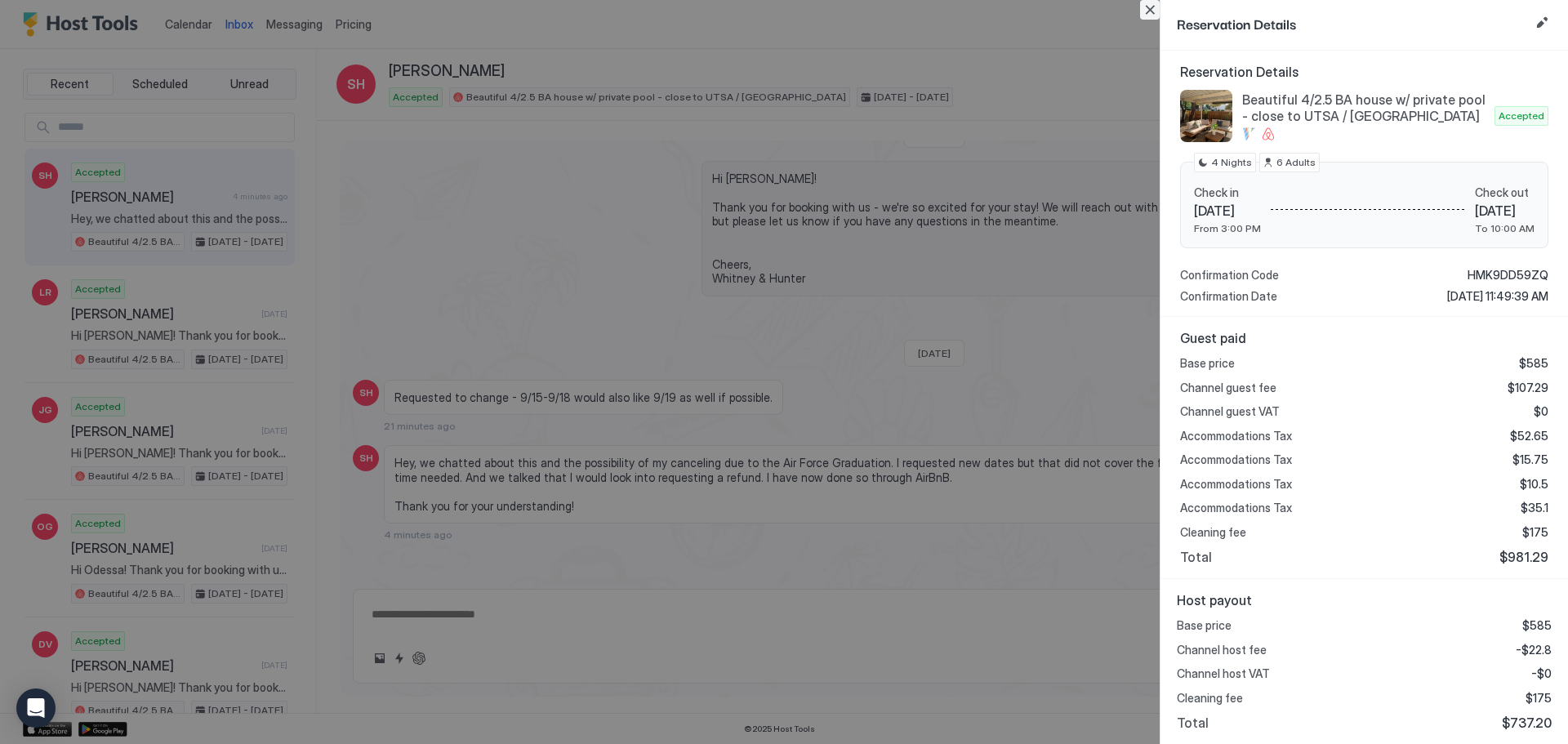
click at [1044, 17] on button "Close" at bounding box center [1150, 10] width 19 height 19
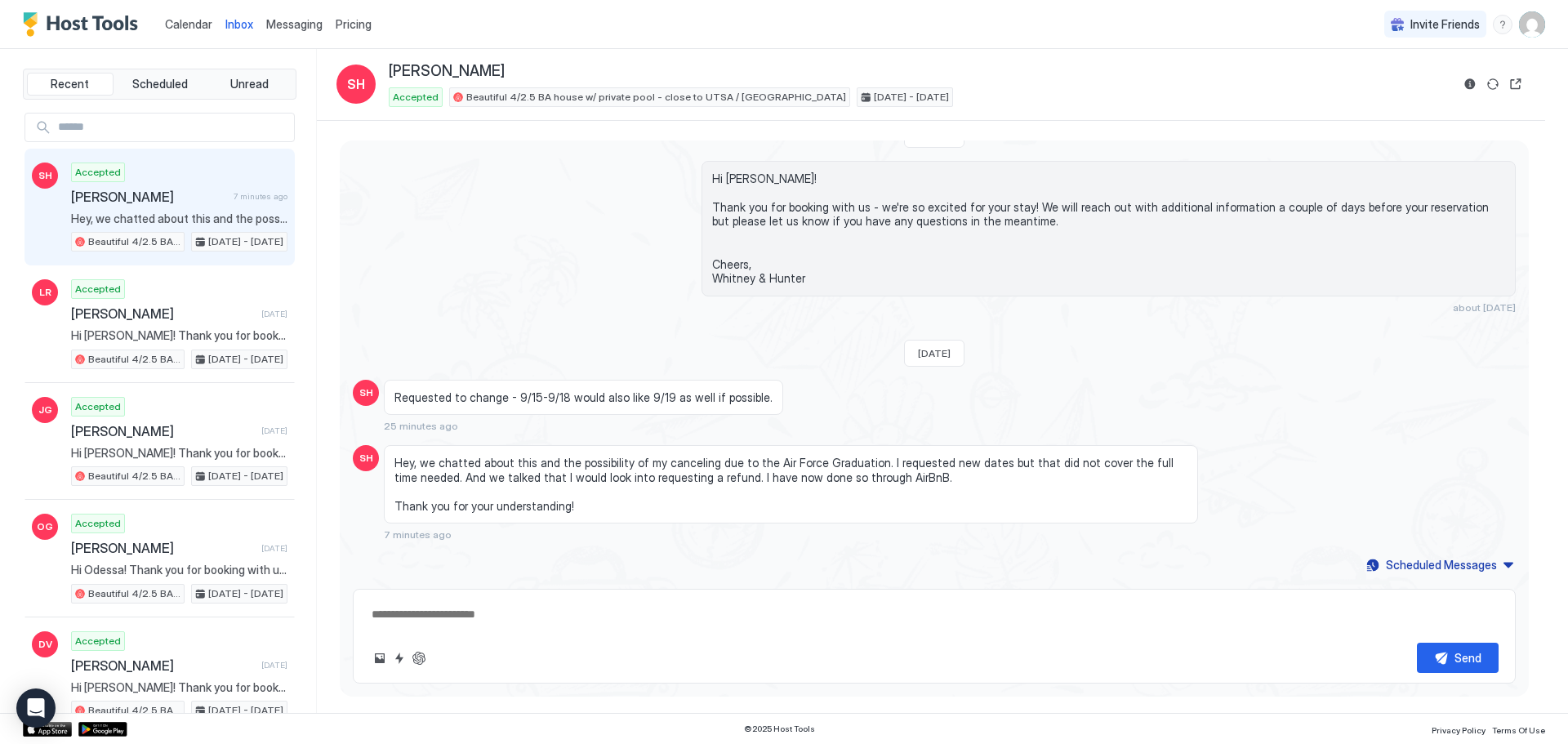
type textarea "*"
